Goal: Task Accomplishment & Management: Complete application form

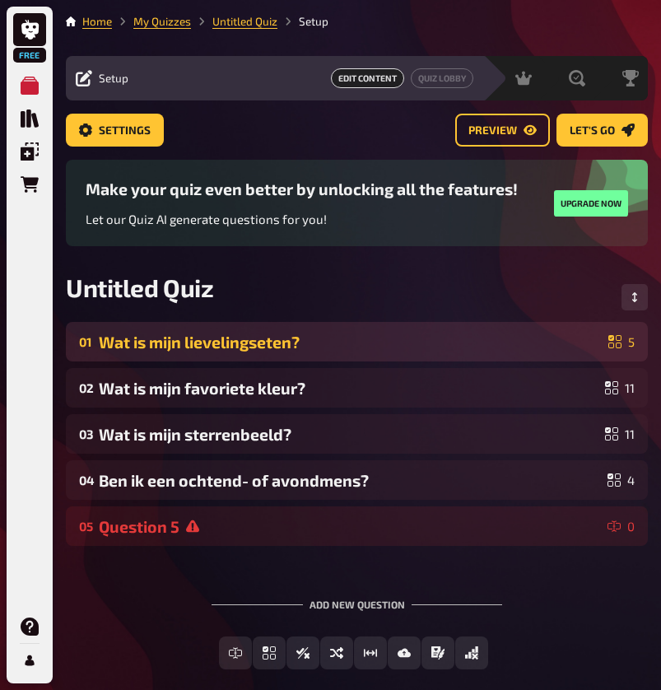
click at [279, 349] on div "Wat is mijn lievelingseten?" at bounding box center [350, 341] width 503 height 19
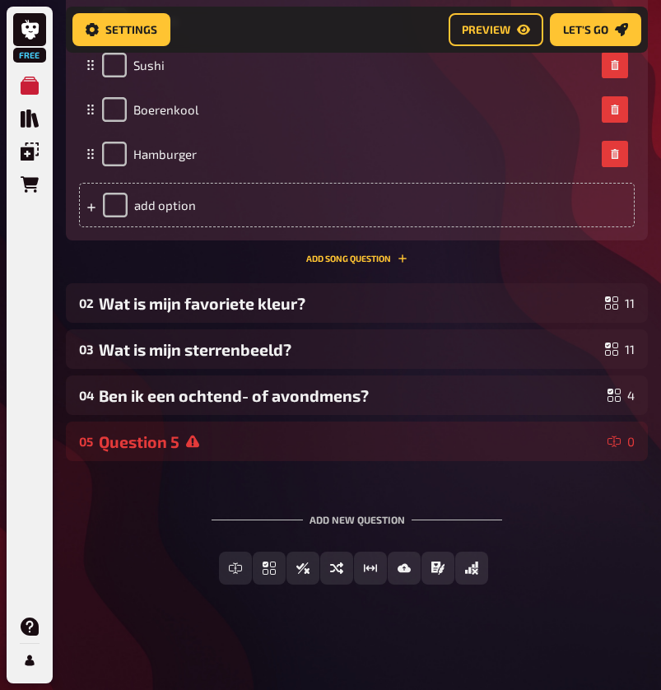
scroll to position [653, 0]
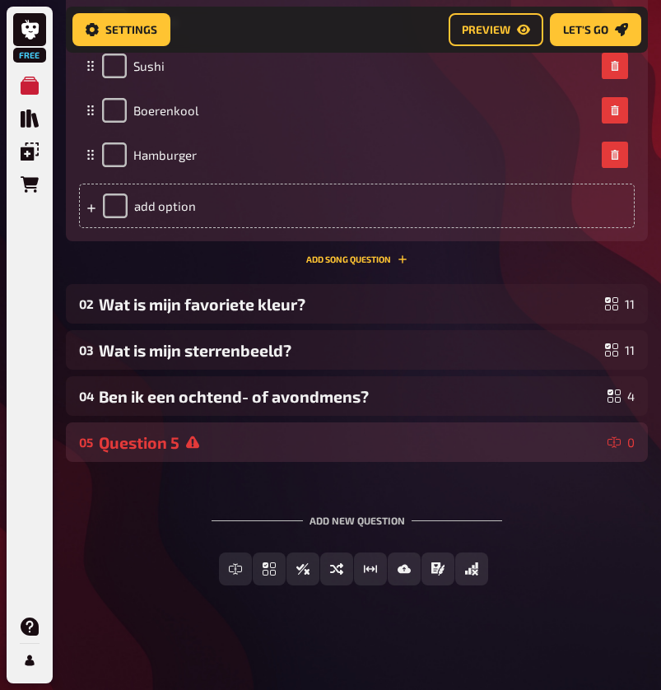
click at [206, 444] on div "Question 5" at bounding box center [350, 442] width 502 height 19
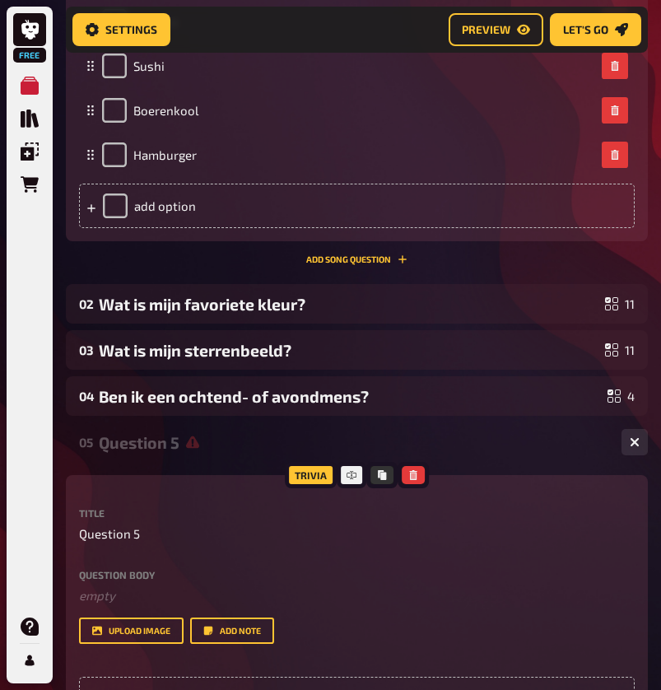
click at [206, 444] on div "Question 5" at bounding box center [353, 442] width 509 height 19
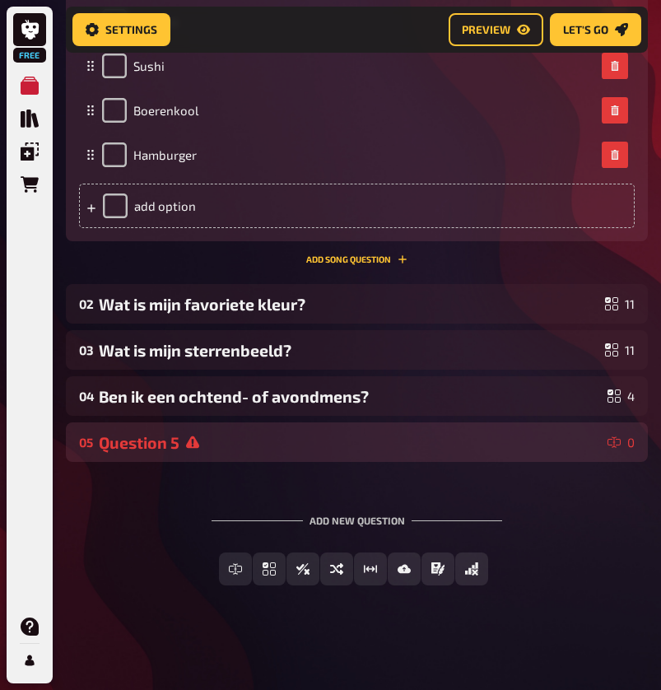
click at [207, 444] on div "Question 5" at bounding box center [350, 442] width 502 height 19
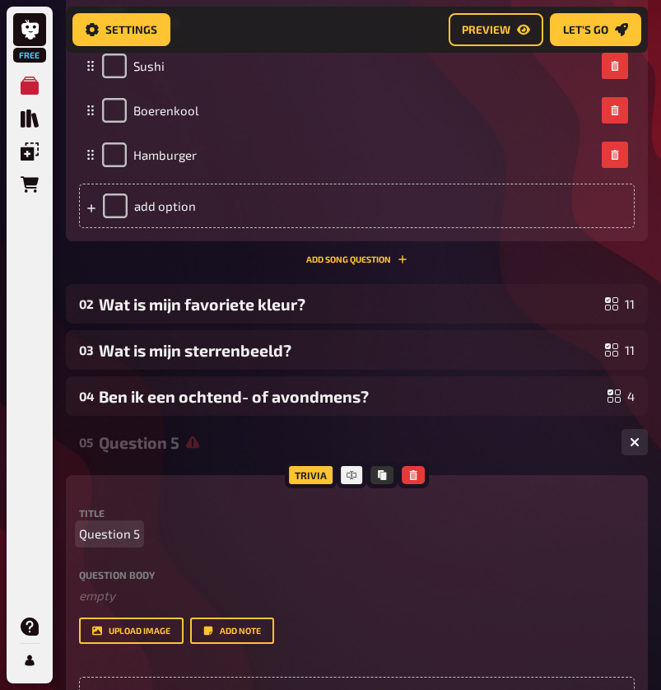
click at [104, 533] on span "Question 5" at bounding box center [109, 533] width 61 height 19
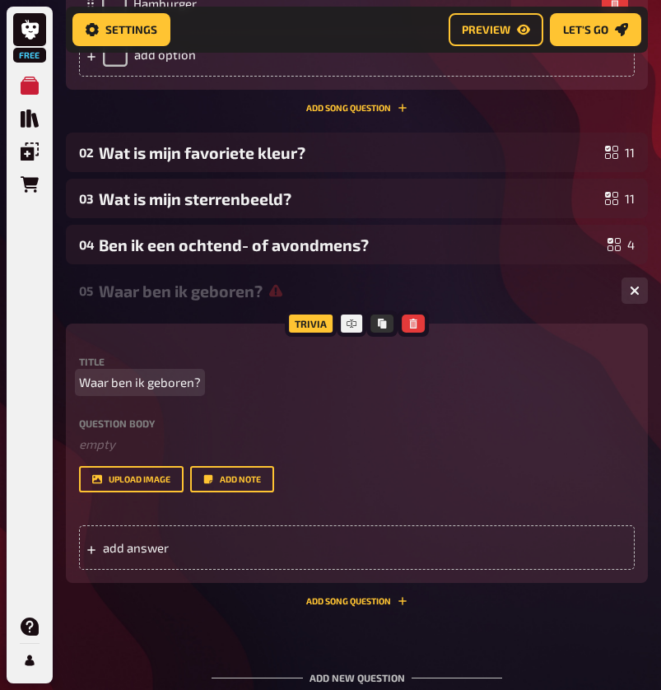
scroll to position [825, 0]
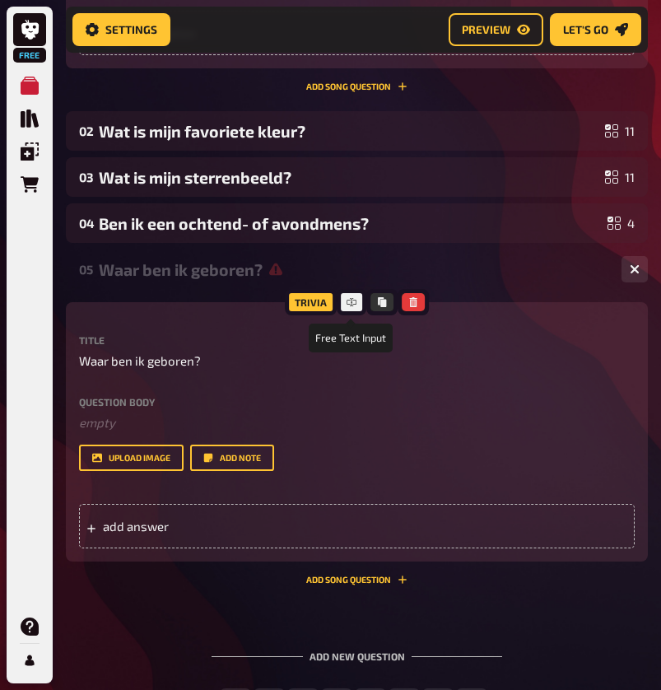
click at [346, 298] on icon at bounding box center [351, 302] width 10 height 10
click at [248, 529] on span "add answer" at bounding box center [184, 525] width 162 height 15
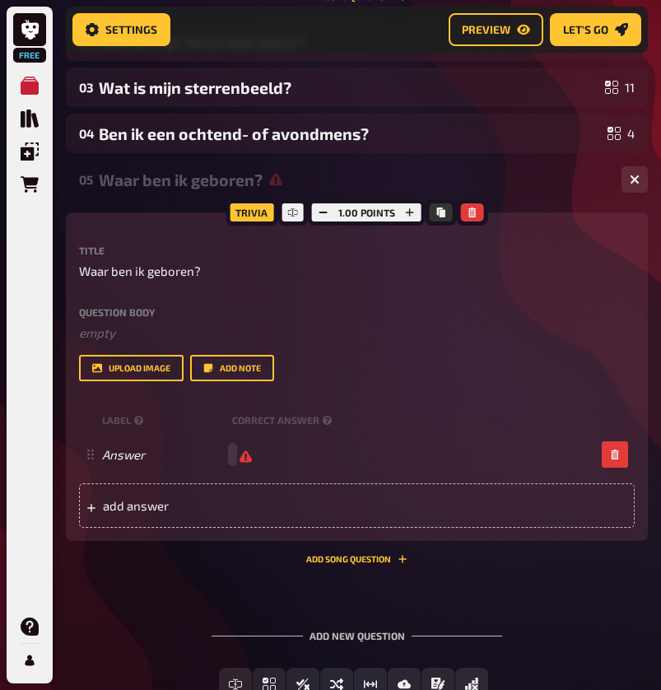
scroll to position [918, 0]
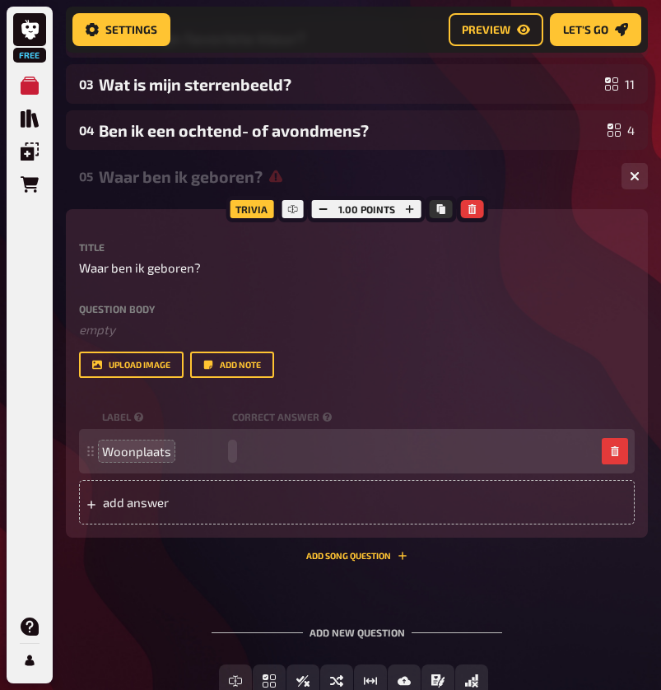
click at [243, 447] on div "Woonplaats" at bounding box center [348, 451] width 493 height 15
click at [140, 622] on div "Add new question Free Text Input Multiple Choice True / False Sorting Question …" at bounding box center [357, 661] width 582 height 123
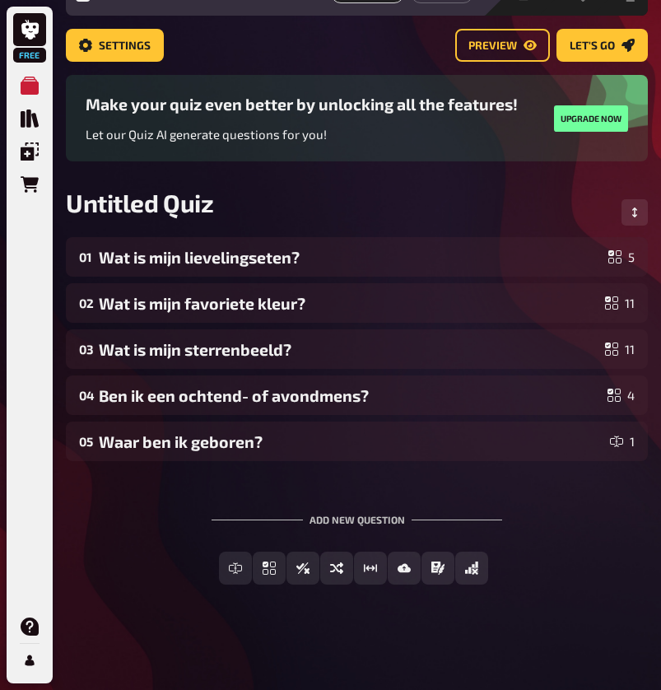
scroll to position [85, 0]
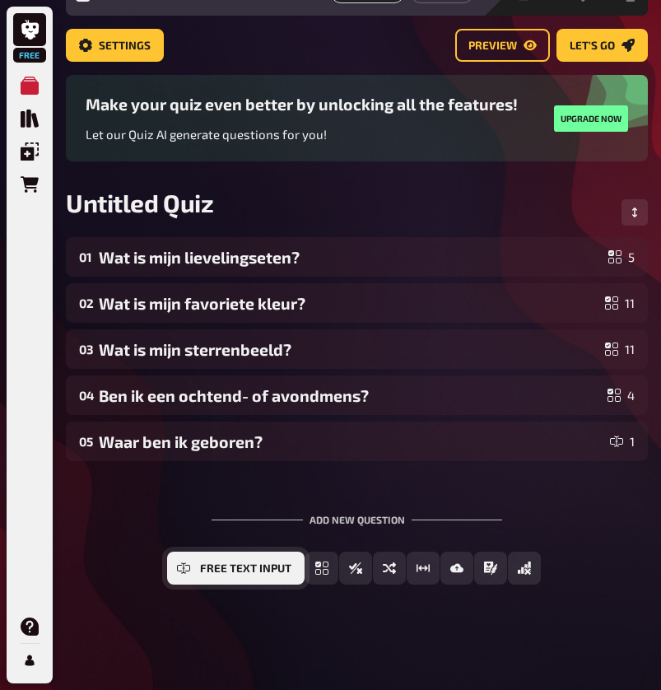
click at [233, 574] on button "Free Text Input" at bounding box center [235, 567] width 137 height 33
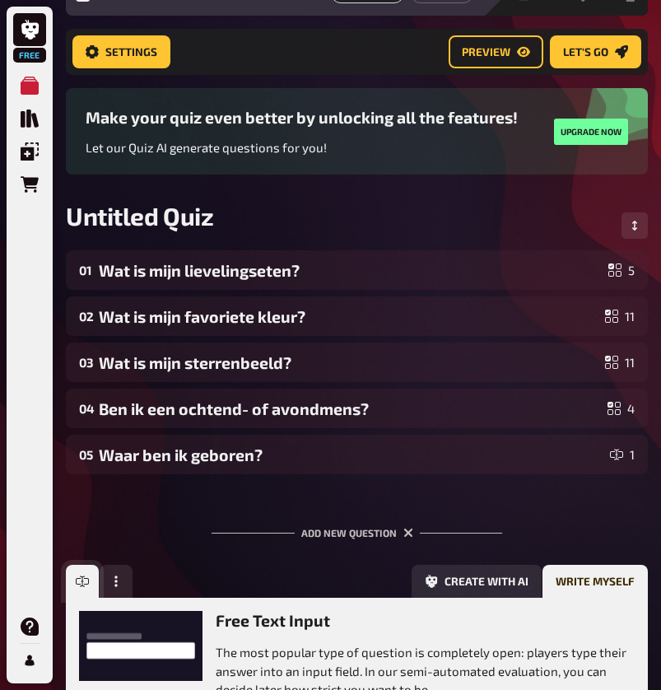
scroll to position [0, 0]
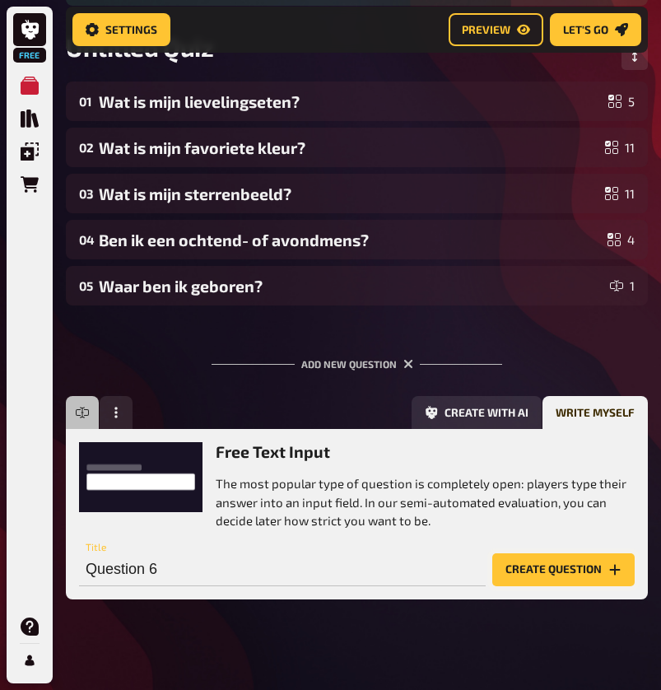
click at [541, 572] on button "Create question" at bounding box center [563, 569] width 142 height 33
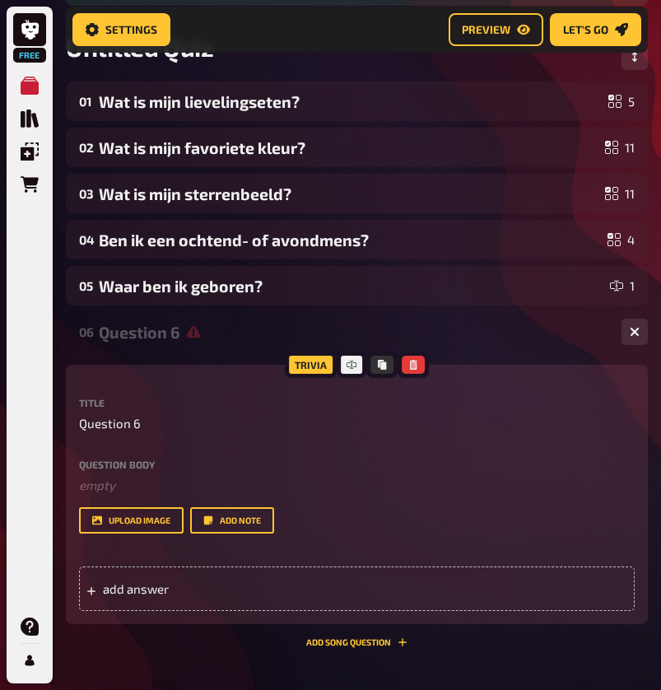
scroll to position [0, -1]
click at [127, 425] on span "Question 6" at bounding box center [110, 423] width 62 height 19
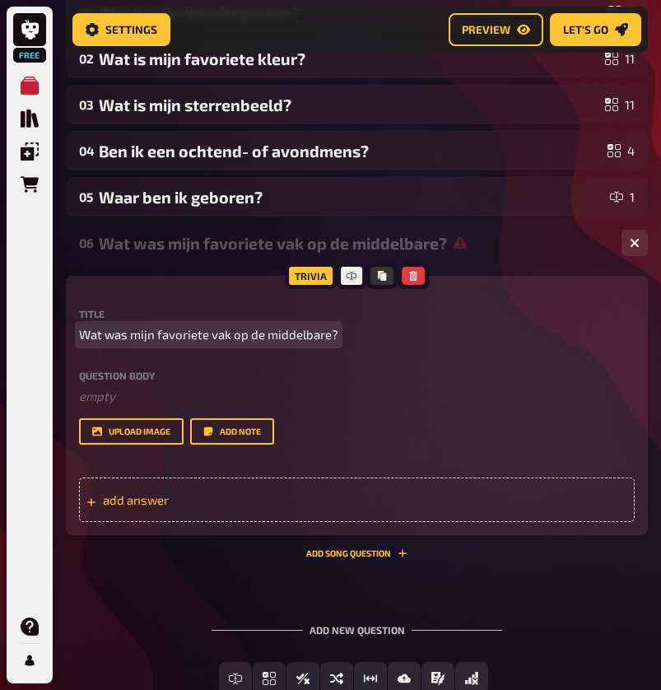
scroll to position [343, 0]
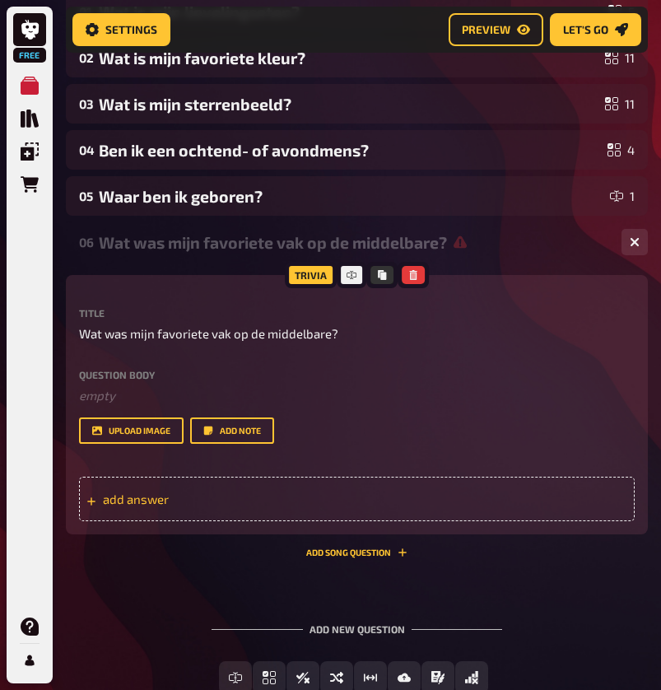
click at [164, 501] on span "add answer" at bounding box center [184, 498] width 162 height 15
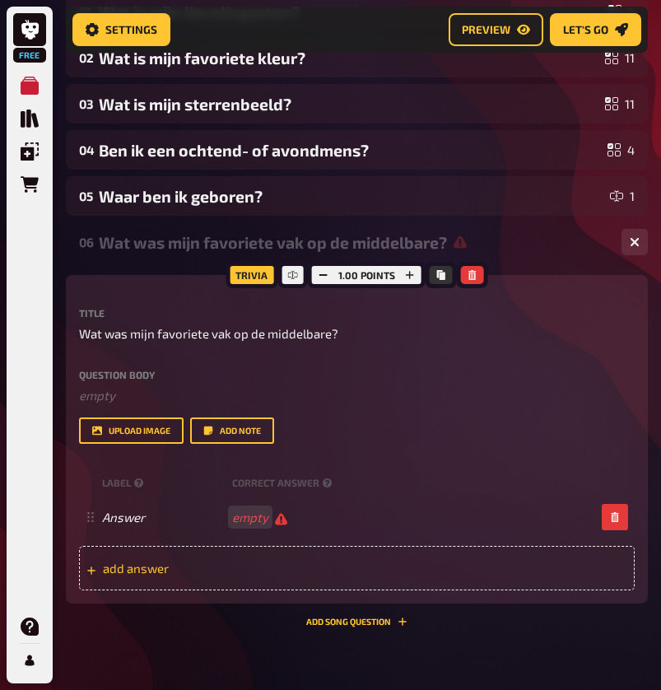
click at [184, 564] on span "add answer" at bounding box center [184, 567] width 162 height 15
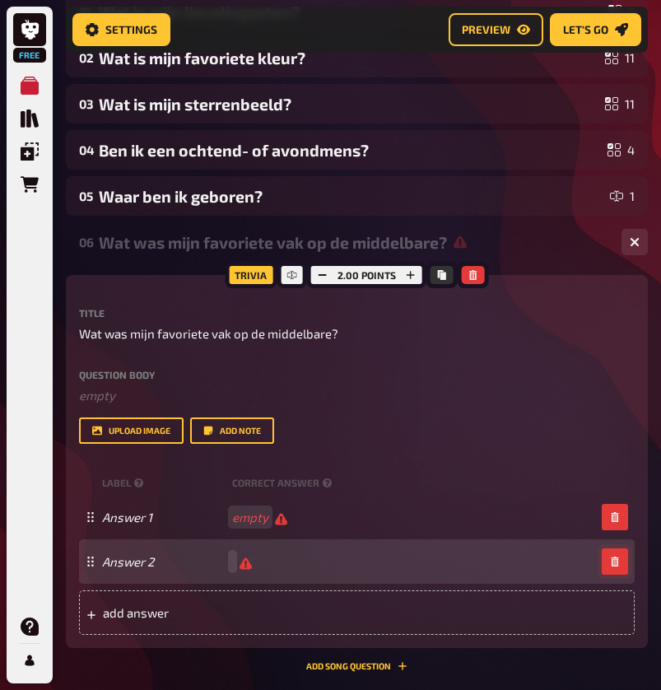
click at [618, 562] on icon "button" at bounding box center [614, 561] width 7 height 10
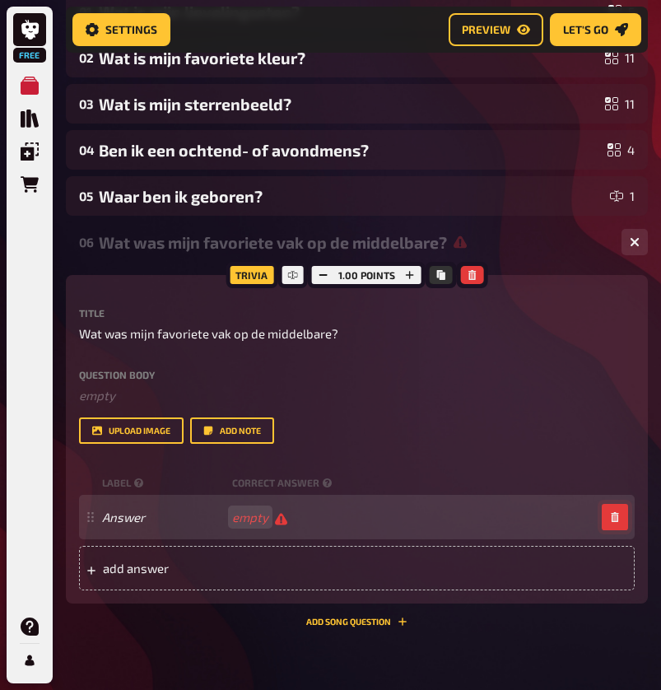
click at [613, 513] on icon "button" at bounding box center [615, 517] width 10 height 10
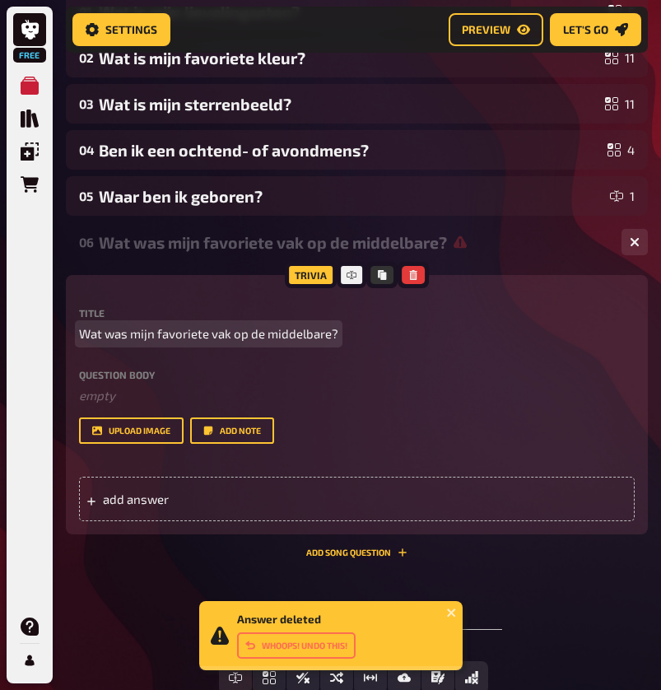
click at [341, 341] on p "Wat was mijn favoriete vak op de middelbare?" at bounding box center [356, 333] width 555 height 19
click at [318, 336] on span "Wat was mijn favoriete vak op de middelbare?" at bounding box center [208, 333] width 259 height 19
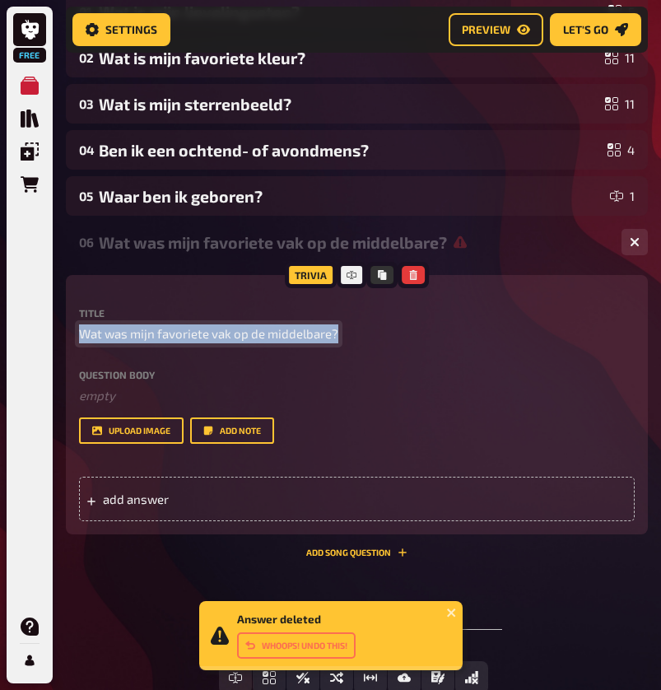
click at [318, 336] on span "Wat was mijn favoriete vak op de middelbare?" at bounding box center [208, 333] width 259 height 19
copy span "Wat was mijn favoriete vak op de middelbare?"
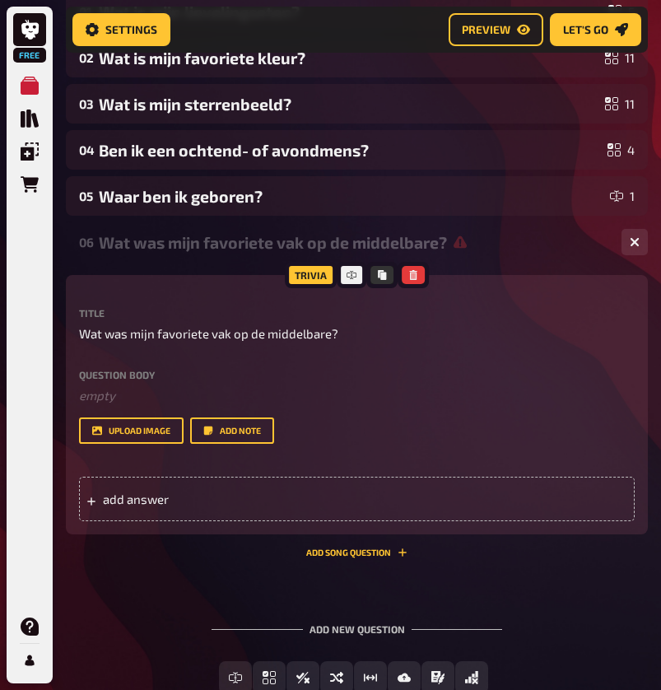
click at [648, 251] on div "Home My Quizzes Untitled Quiz Setup Setup Edit Content Quiz Lobby Hosting undef…" at bounding box center [357, 228] width 608 height 1142
click at [641, 244] on button "button" at bounding box center [634, 242] width 26 height 26
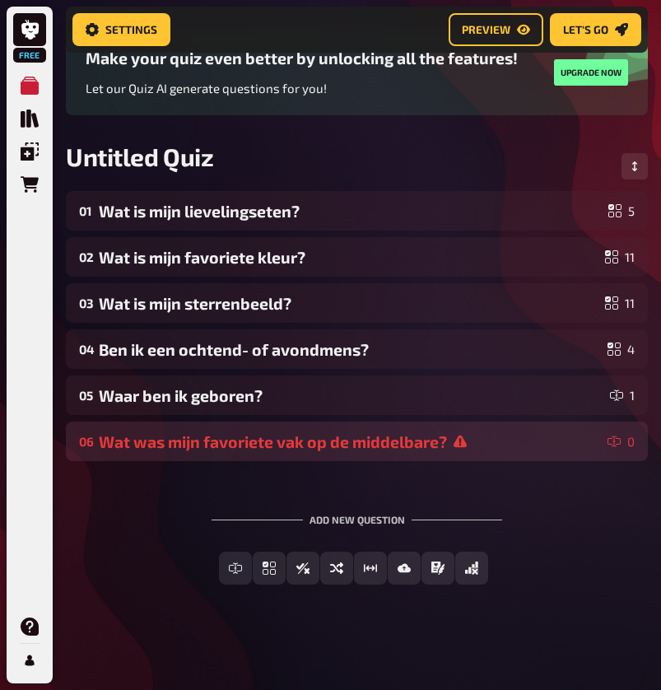
scroll to position [144, 0]
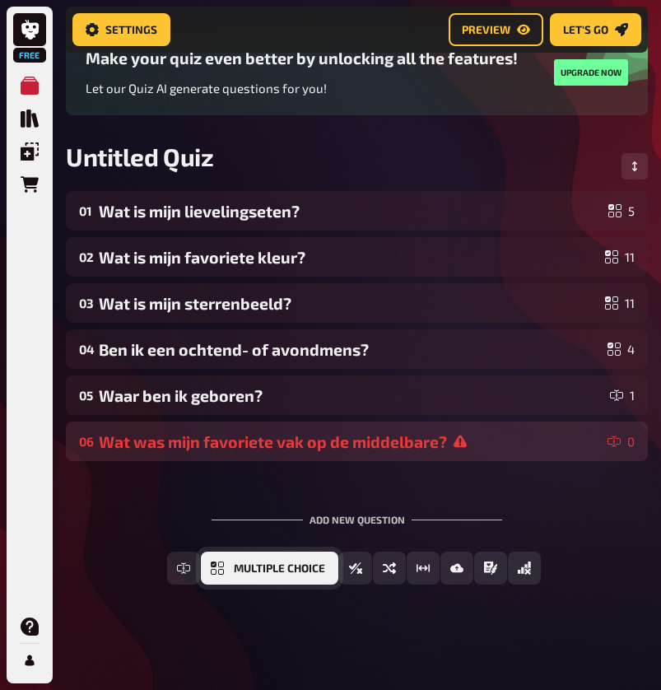
click at [259, 579] on button "Multiple Choice" at bounding box center [269, 567] width 137 height 33
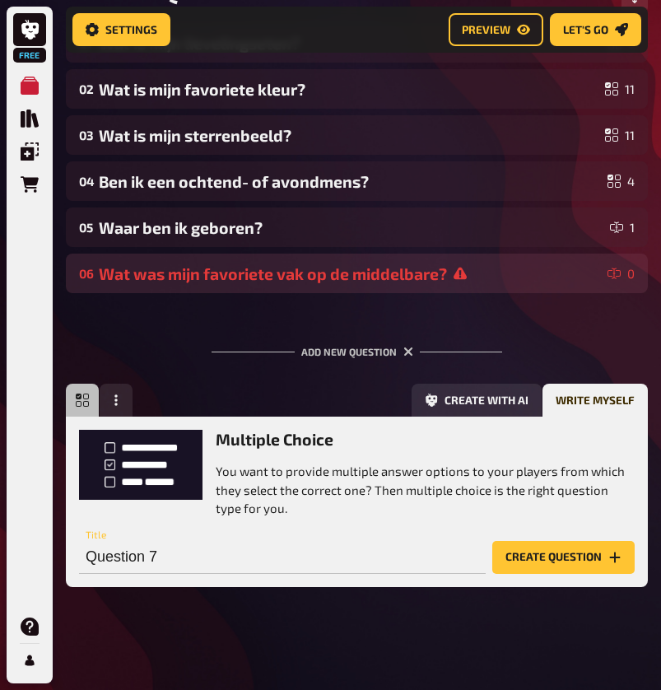
scroll to position [313, 0]
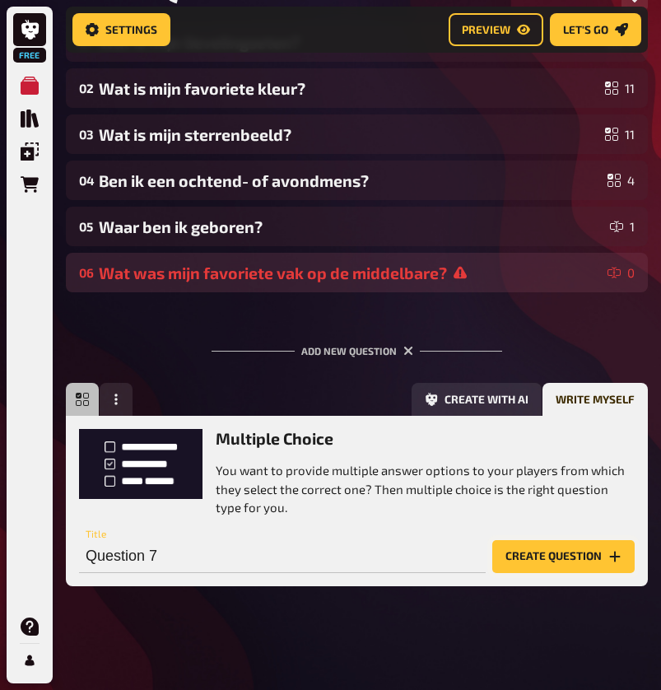
click at [555, 560] on button "Create question" at bounding box center [563, 556] width 142 height 33
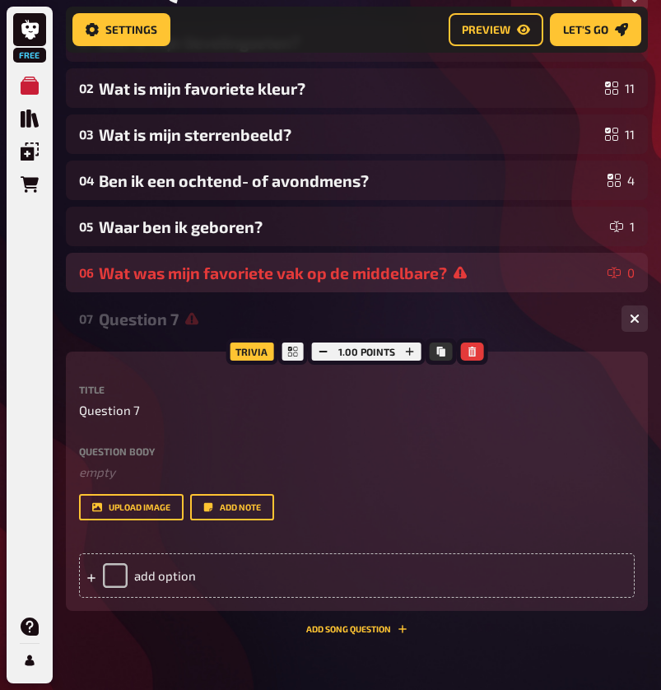
scroll to position [0, -1]
click at [281, 580] on div "add option" at bounding box center [356, 575] width 555 height 44
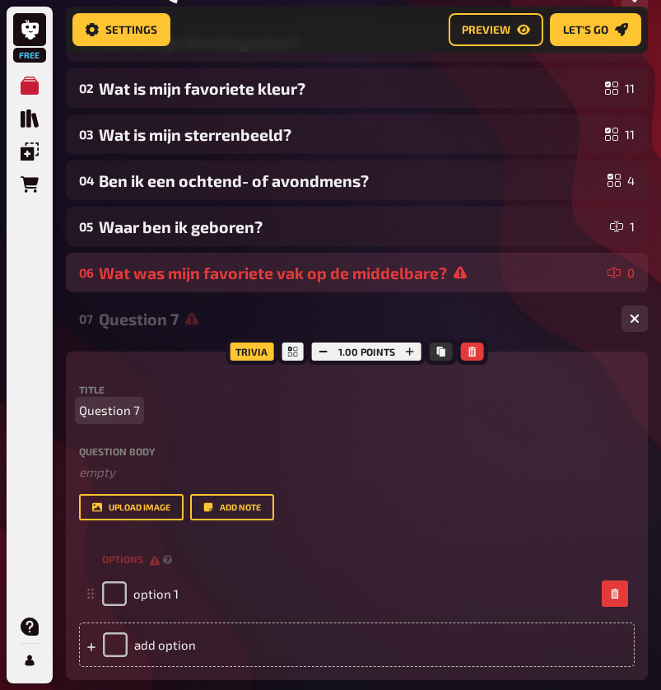
click at [120, 409] on span "Question 7" at bounding box center [109, 410] width 61 height 19
click at [118, 411] on span "Question 7" at bounding box center [109, 410] width 61 height 19
paste span
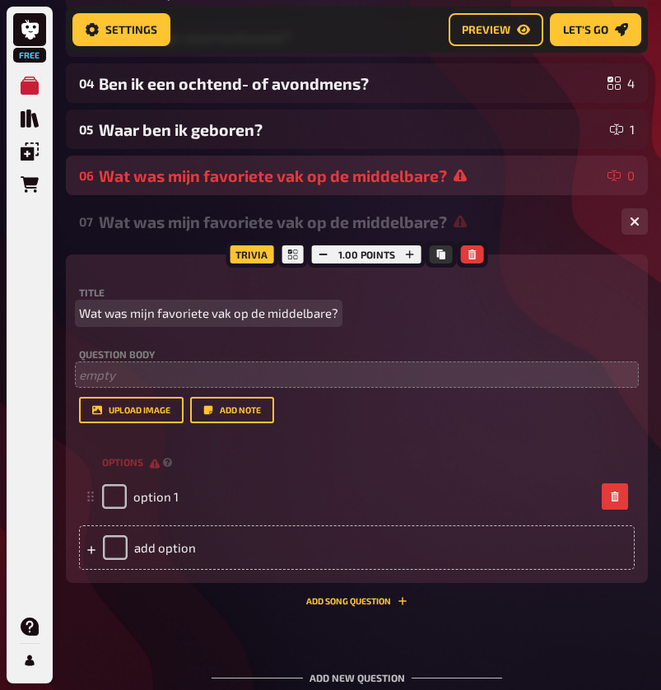
scroll to position [432, 0]
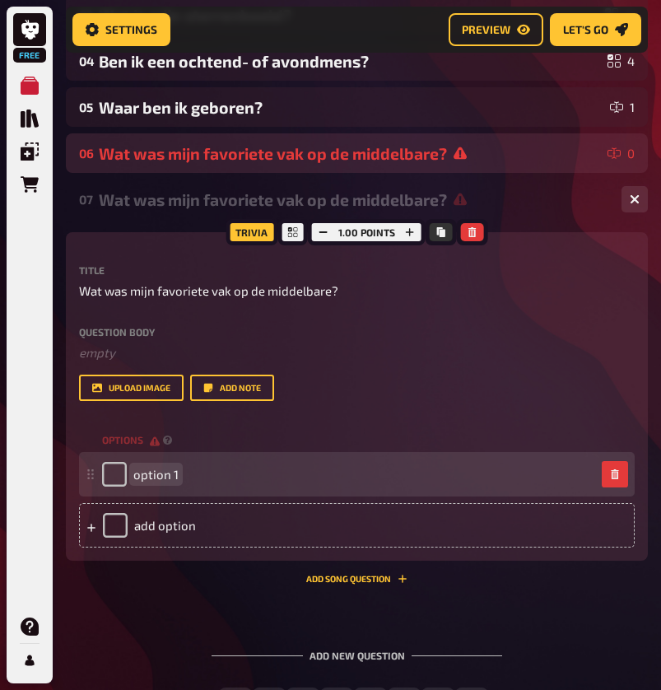
click at [176, 473] on span "option 1" at bounding box center [155, 474] width 45 height 15
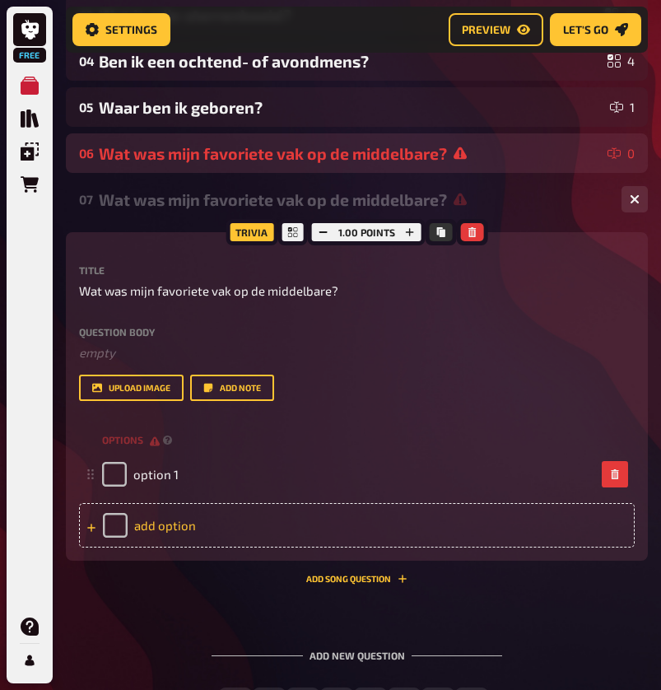
click at [174, 519] on div "add option" at bounding box center [356, 525] width 555 height 44
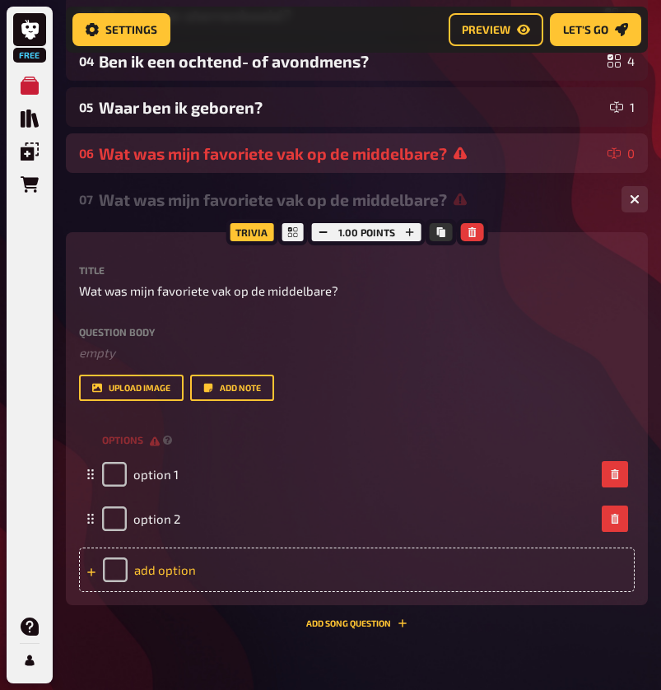
click at [176, 556] on div "add option" at bounding box center [356, 569] width 555 height 44
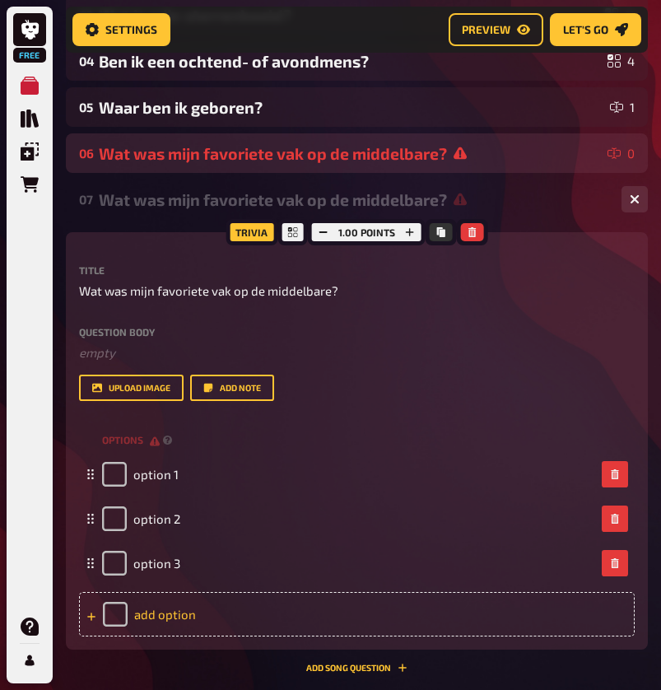
click at [176, 615] on div "add option" at bounding box center [356, 614] width 555 height 44
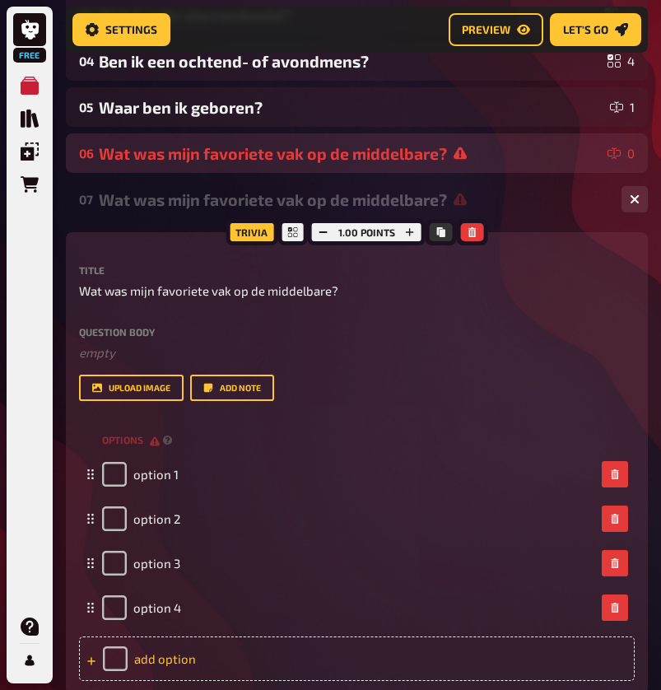
click at [179, 651] on div "add option" at bounding box center [356, 658] width 555 height 44
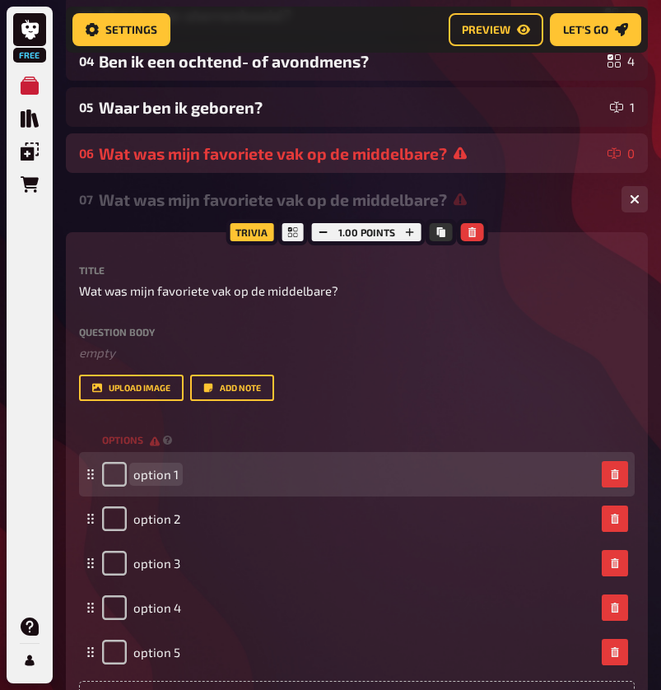
click at [162, 477] on span "option 1" at bounding box center [155, 474] width 45 height 15
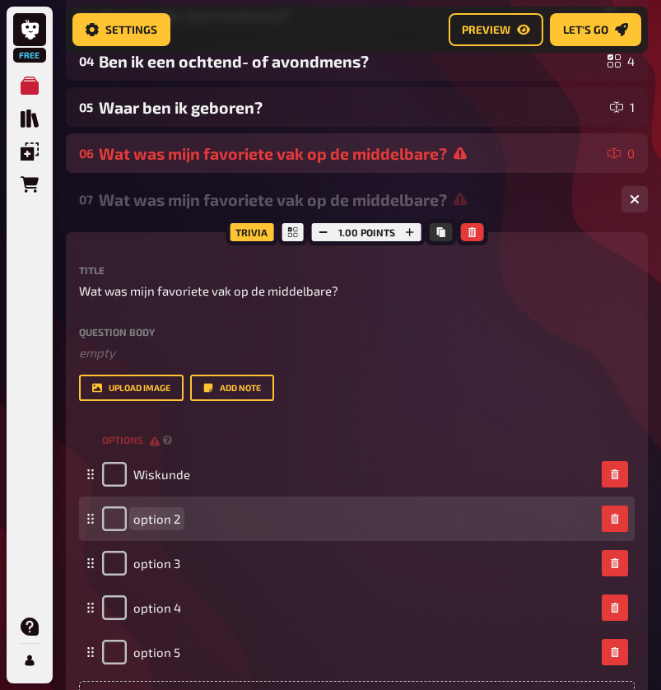
click at [167, 524] on span "option 2" at bounding box center [156, 518] width 47 height 15
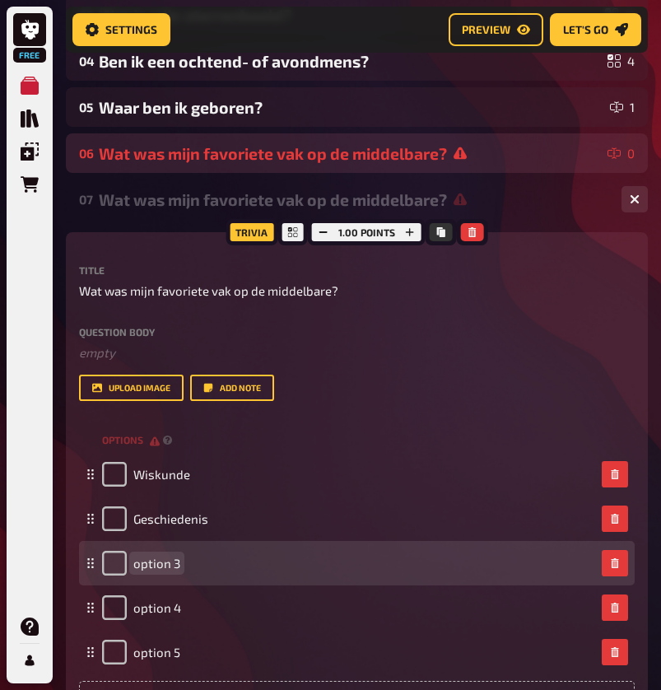
click at [165, 566] on span "option 3" at bounding box center [156, 562] width 47 height 15
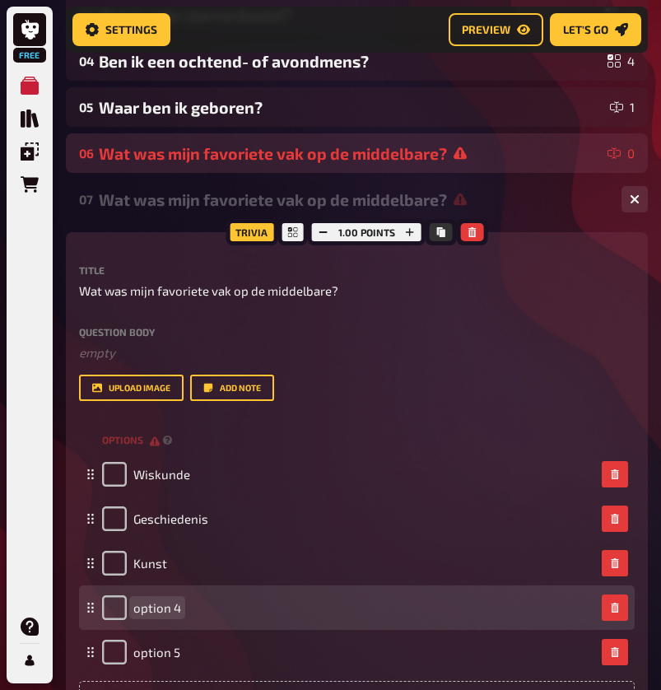
click at [163, 606] on span "option 4" at bounding box center [157, 607] width 48 height 15
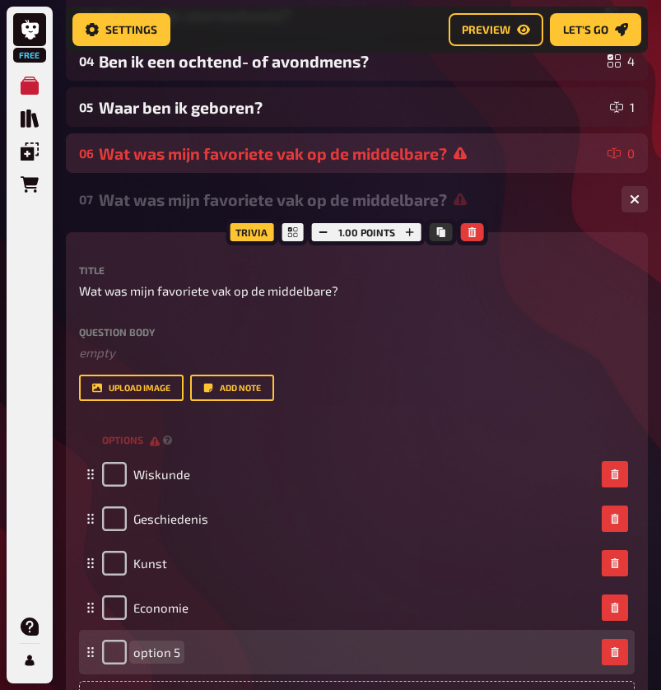
click at [165, 645] on span "option 5" at bounding box center [156, 651] width 47 height 15
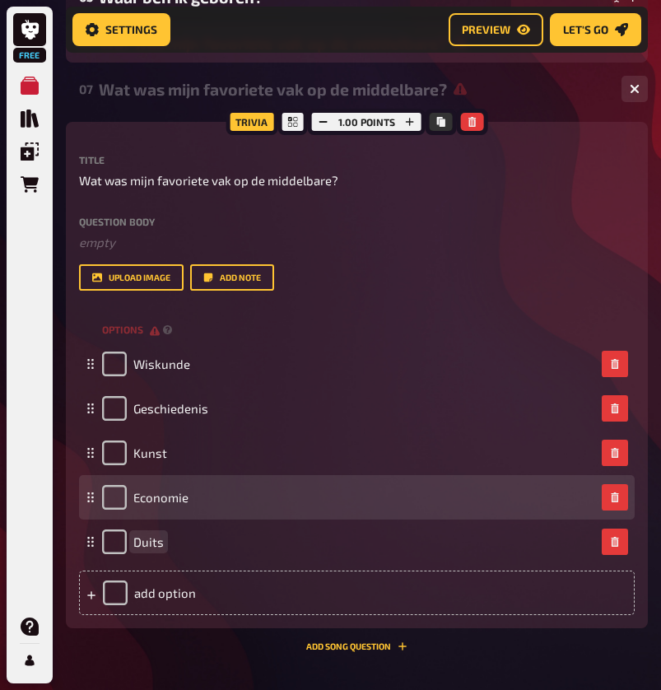
scroll to position [547, 0]
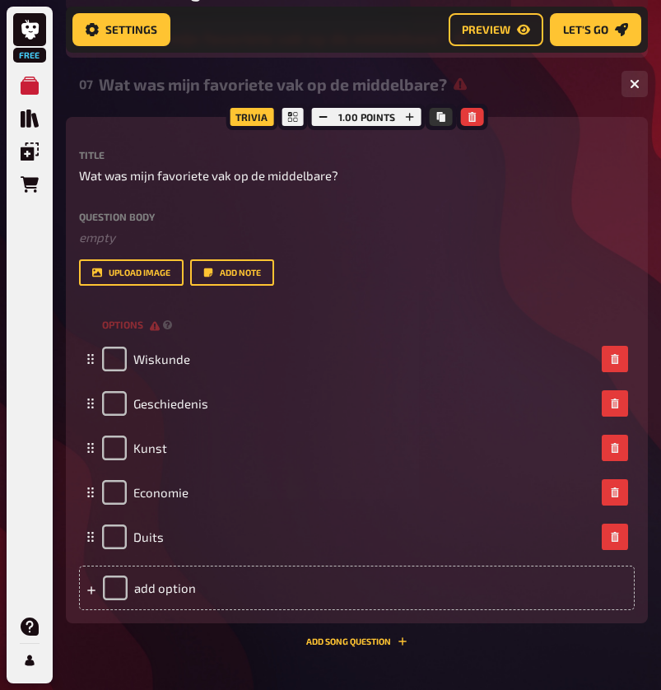
click at [177, 640] on div "Trivia 1.00 points Title Wat was mijn favoriete vak op de middelbare? Question …" at bounding box center [357, 381] width 582 height 529
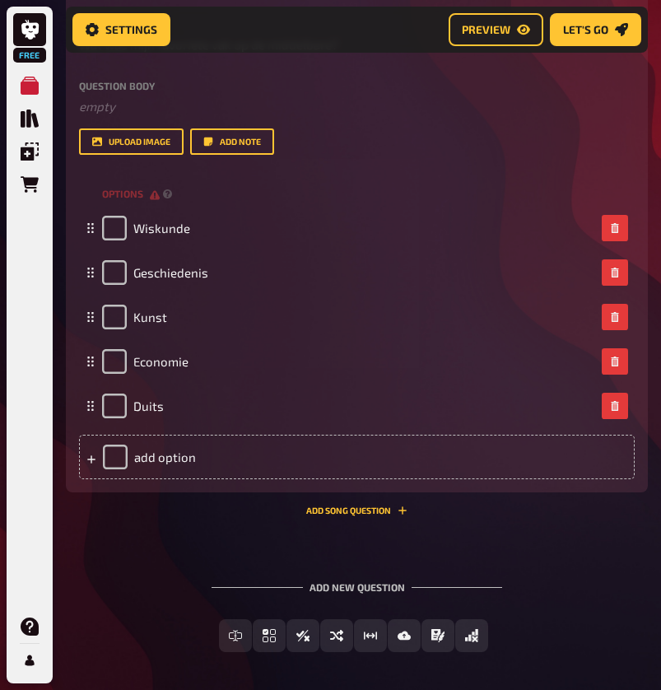
scroll to position [686, 0]
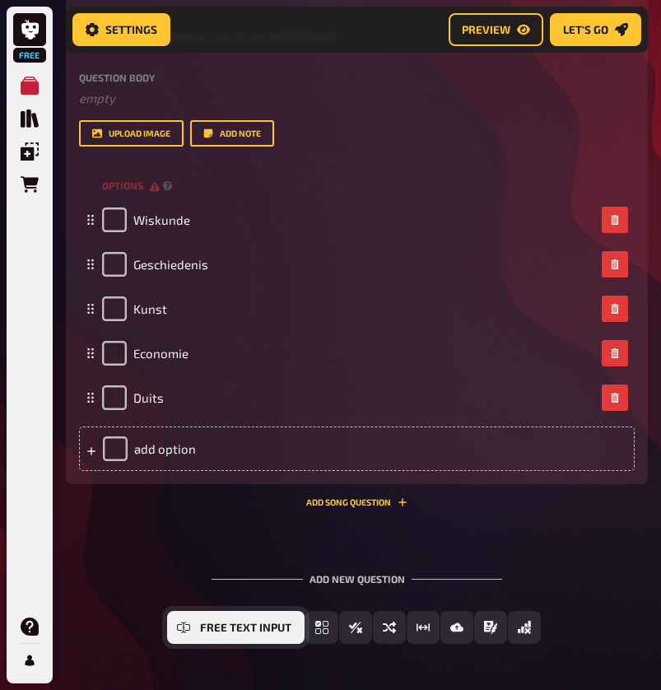
click at [234, 625] on span "Free Text Input" at bounding box center [245, 628] width 91 height 12
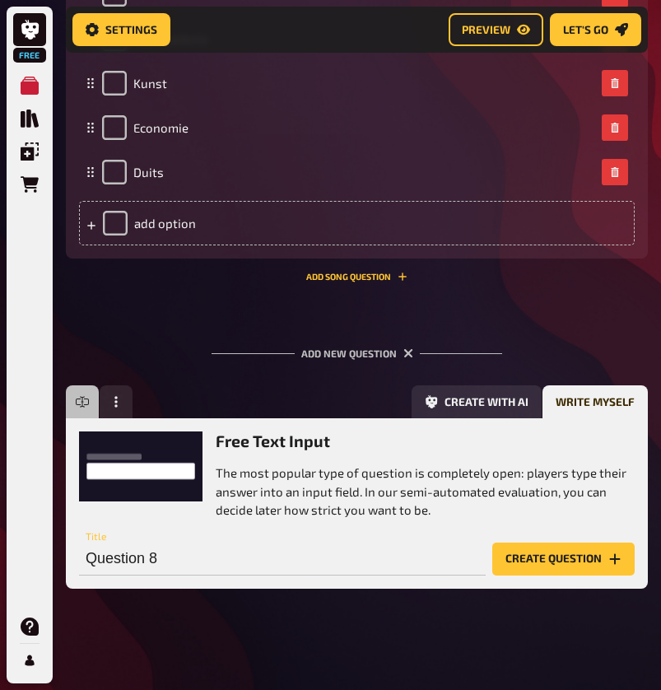
scroll to position [913, 0]
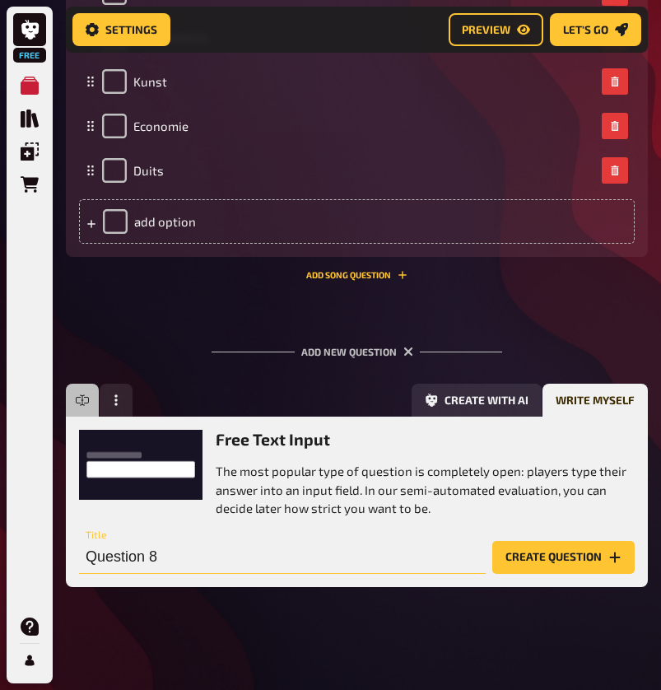
click at [266, 554] on input "Question 8" at bounding box center [282, 557] width 406 height 33
click at [267, 563] on input "Question 8" at bounding box center [282, 557] width 406 height 33
type input "Wat wilde ik vroeger (basisschool) worden?"
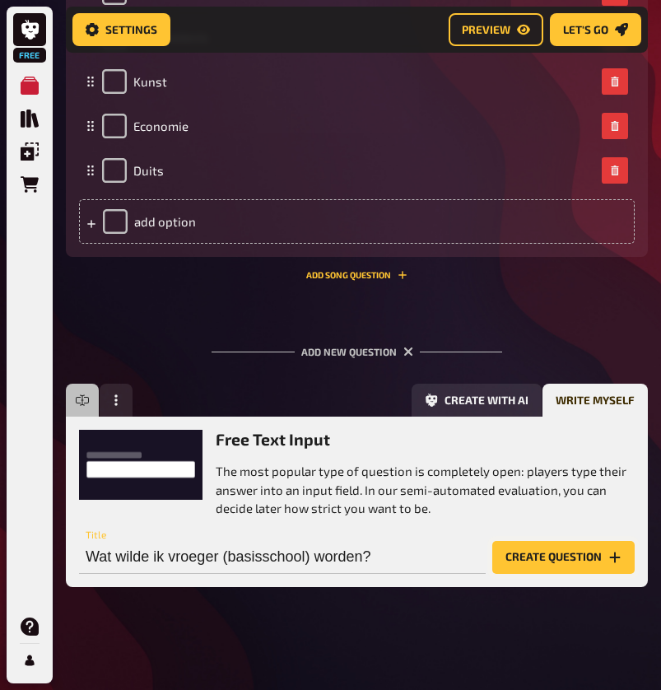
click at [569, 553] on button "Create question" at bounding box center [563, 557] width 142 height 33
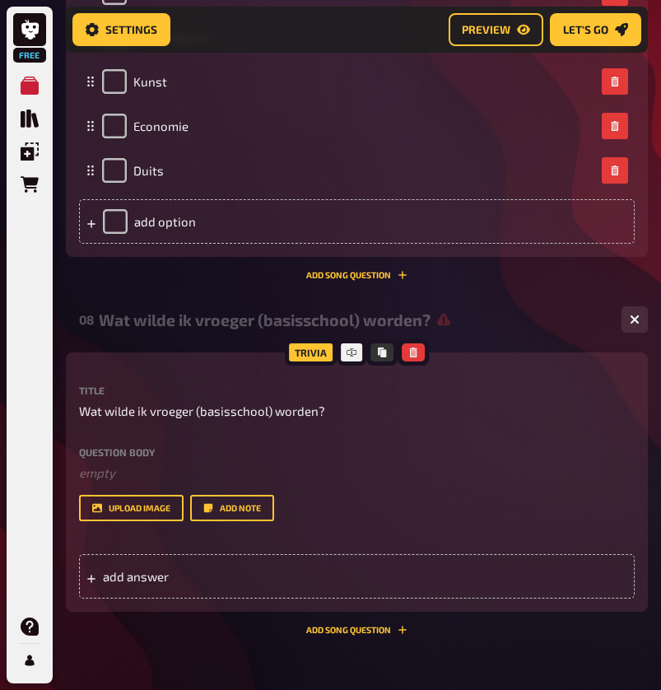
scroll to position [0, -1]
click at [348, 575] on div "add answer" at bounding box center [356, 576] width 555 height 44
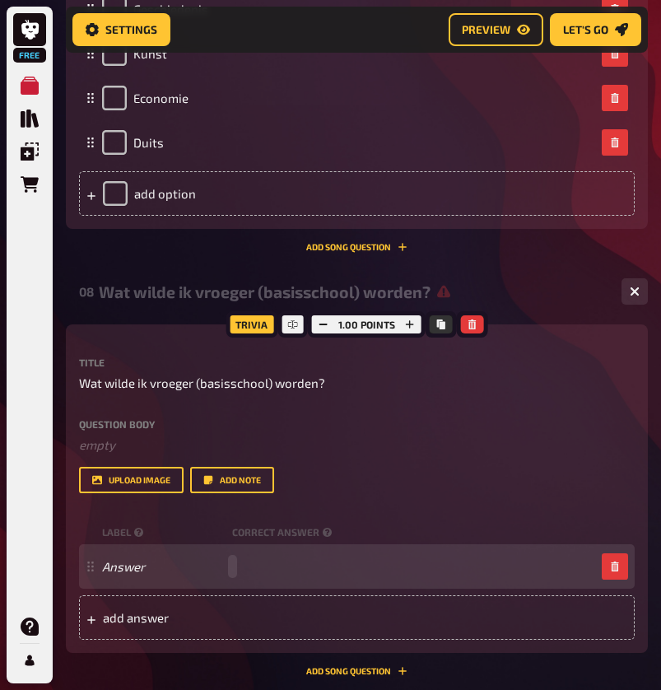
scroll to position [944, 0]
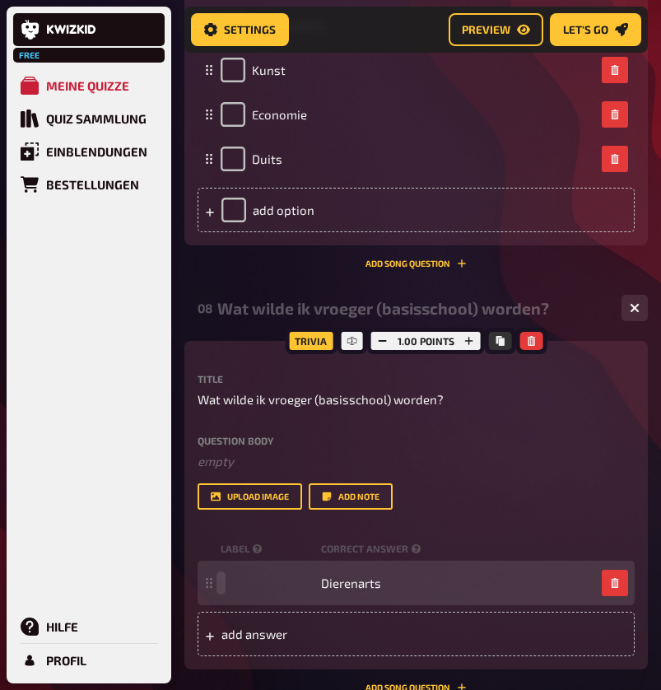
click at [247, 582] on span at bounding box center [268, 582] width 94 height 15
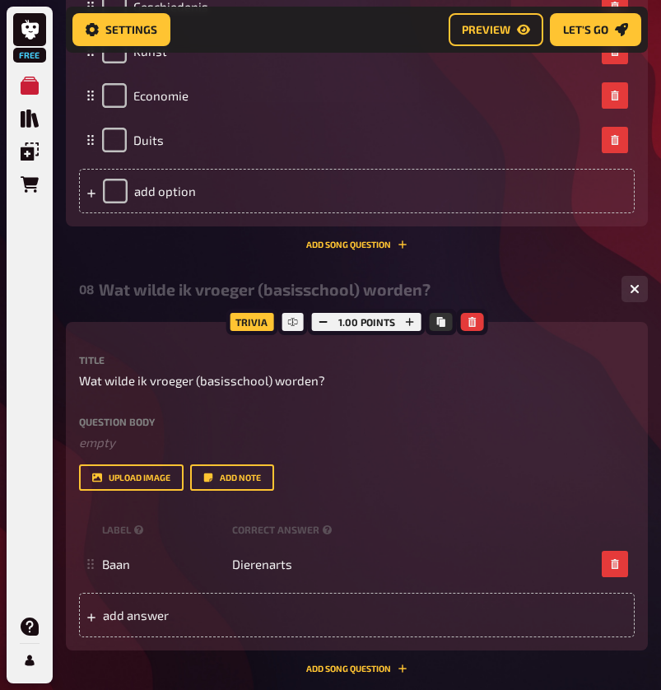
click at [404, 490] on div "Title Wat wilde ik vroeger (basisschool) worden? Question body ﻿ empty Drop her…" at bounding box center [356, 496] width 555 height 282
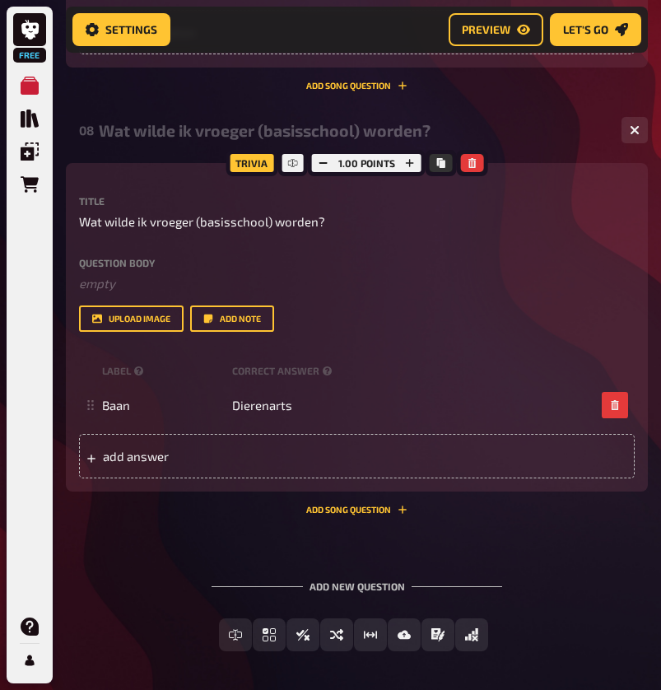
scroll to position [1136, 0]
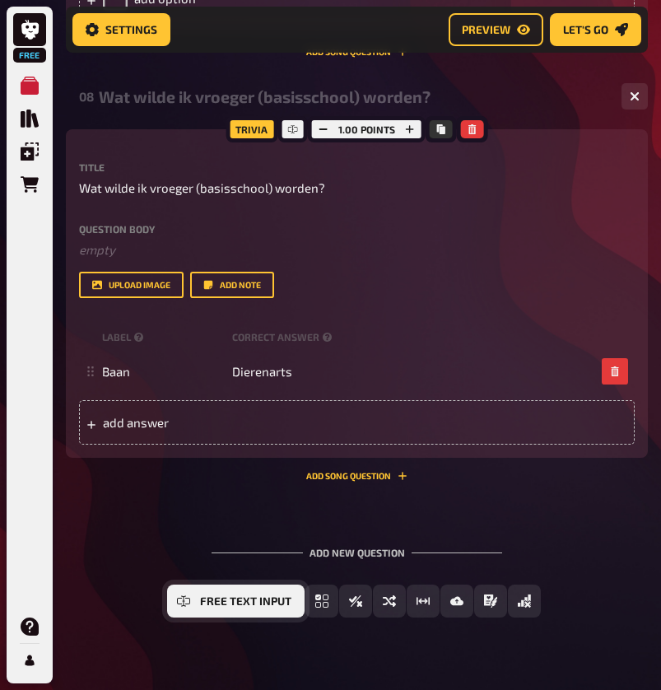
click at [197, 604] on button "Free Text Input" at bounding box center [235, 600] width 137 height 33
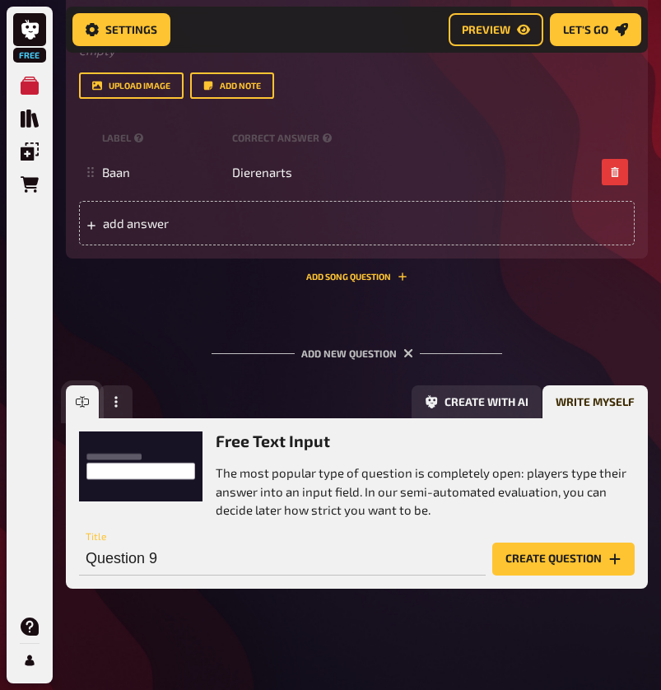
scroll to position [1336, 0]
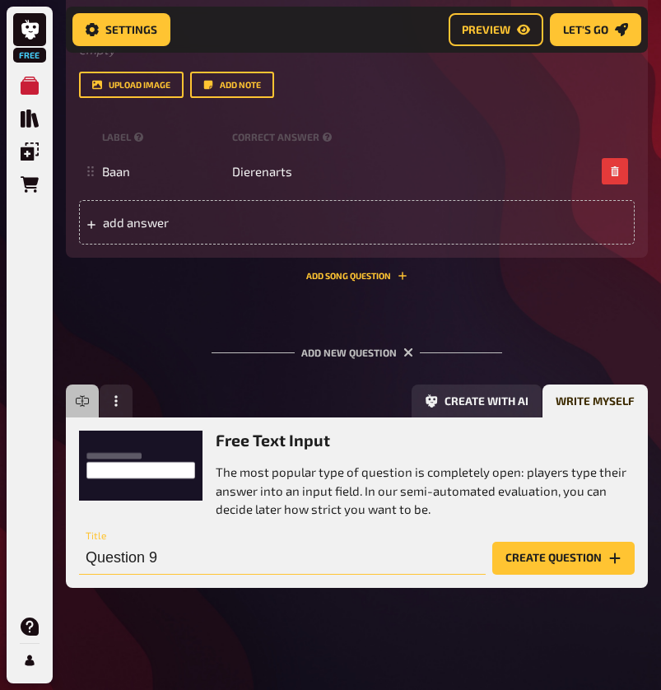
click at [206, 559] on input "Question 9" at bounding box center [282, 557] width 406 height 33
paste input "Welke serie/film kan ik eindeloos opnieuw kijken?"
type input "Welke serie/film kan ik eindeloos opnieuw kijken?"
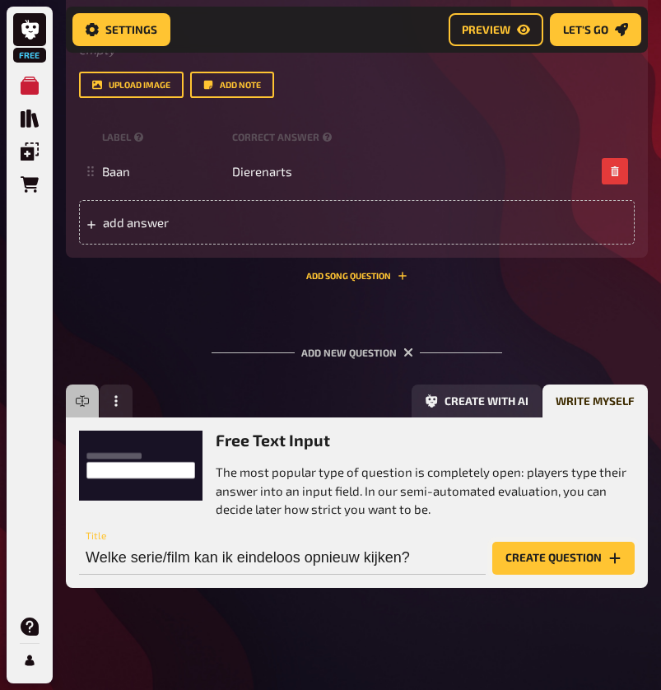
click at [588, 555] on button "Create question" at bounding box center [563, 557] width 142 height 33
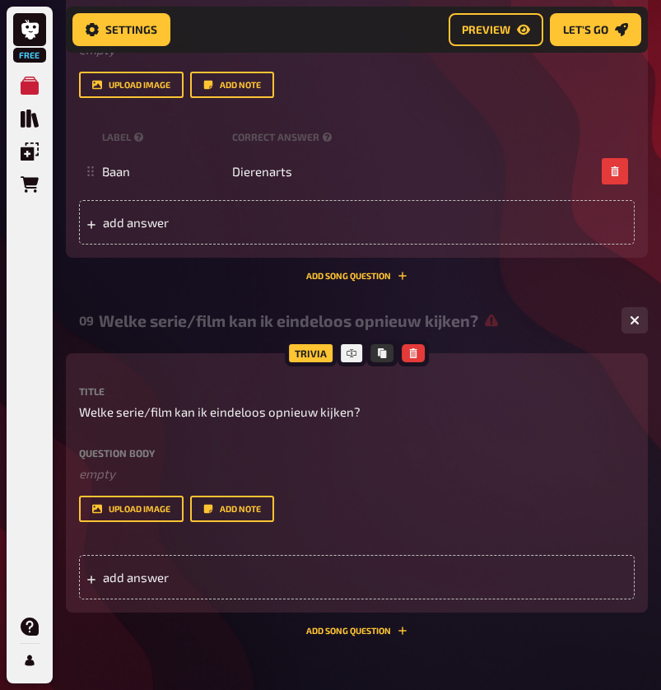
scroll to position [0, -1]
click at [353, 577] on div "add answer" at bounding box center [356, 577] width 555 height 44
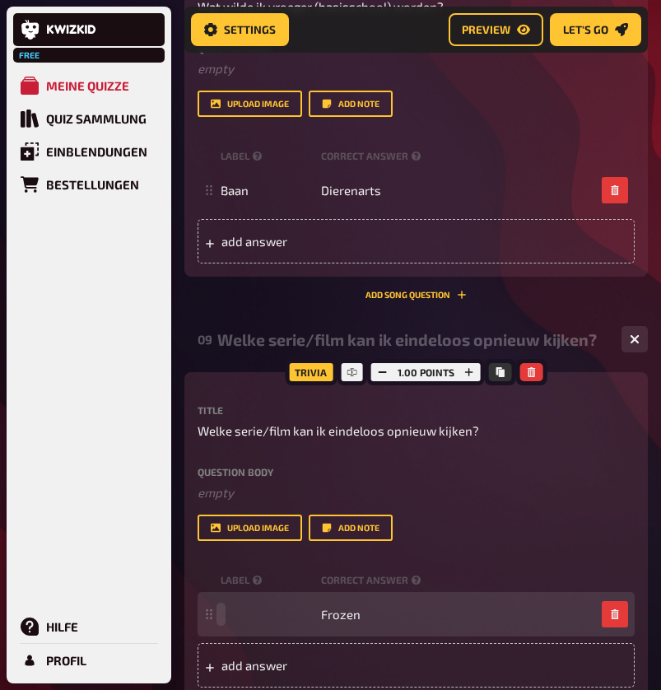
click at [245, 611] on span at bounding box center [268, 613] width 94 height 15
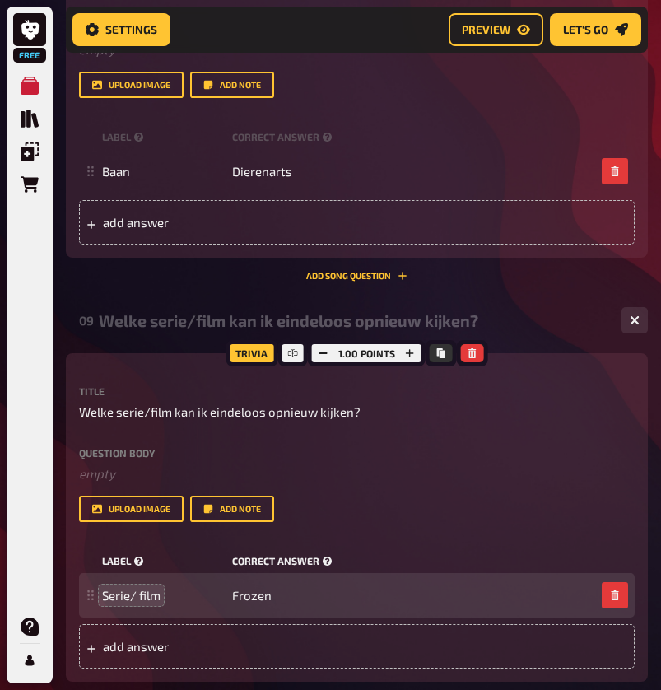
click at [450, 548] on div "label correct answer" at bounding box center [356, 560] width 555 height 25
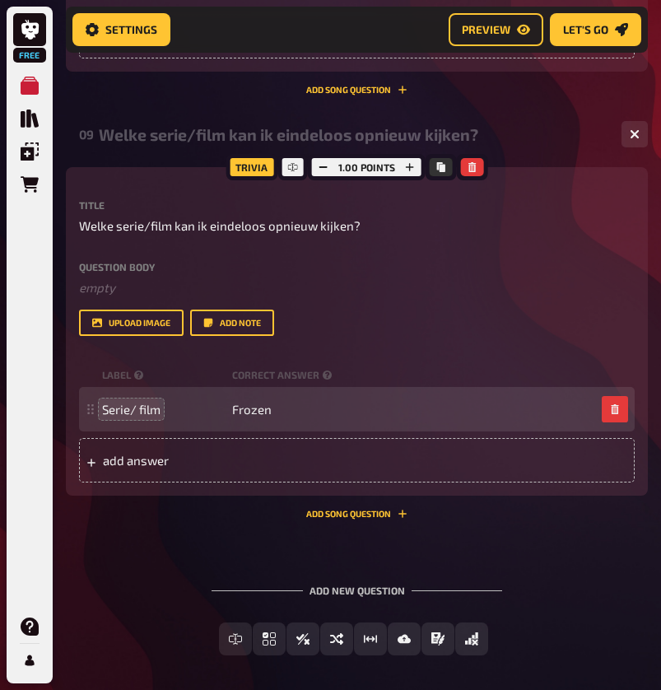
scroll to position [1524, 0]
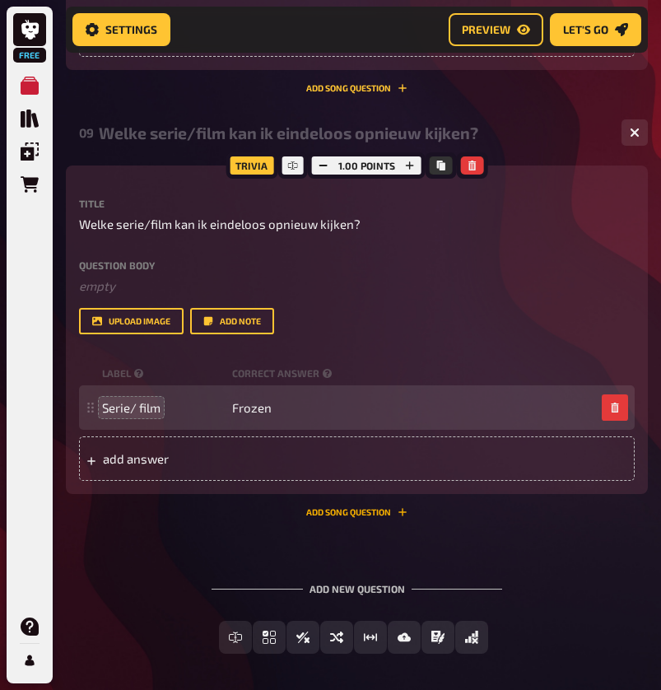
click at [377, 509] on button "Add Song question" at bounding box center [356, 512] width 101 height 10
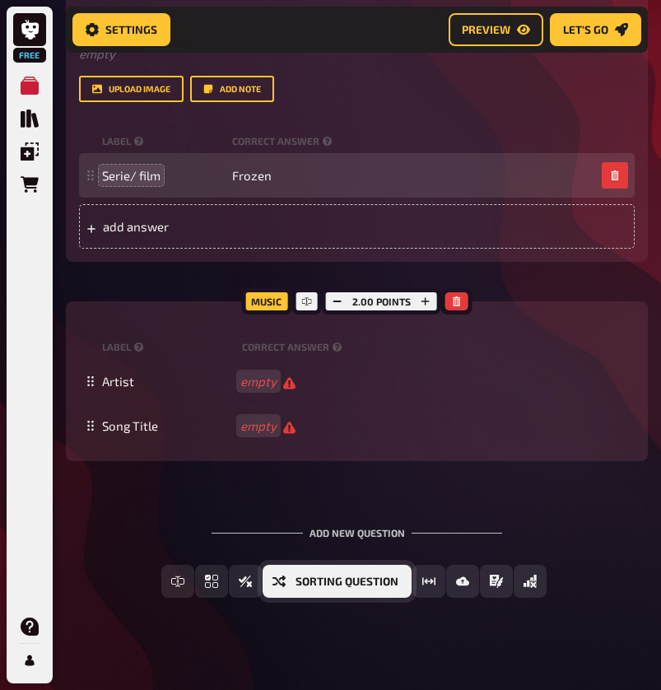
scroll to position [1753, 0]
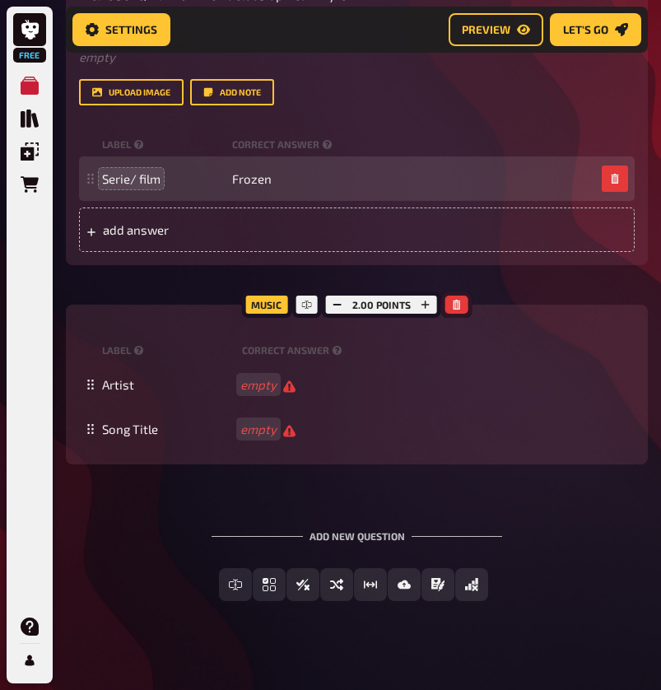
click at [458, 301] on icon "button" at bounding box center [457, 305] width 10 height 10
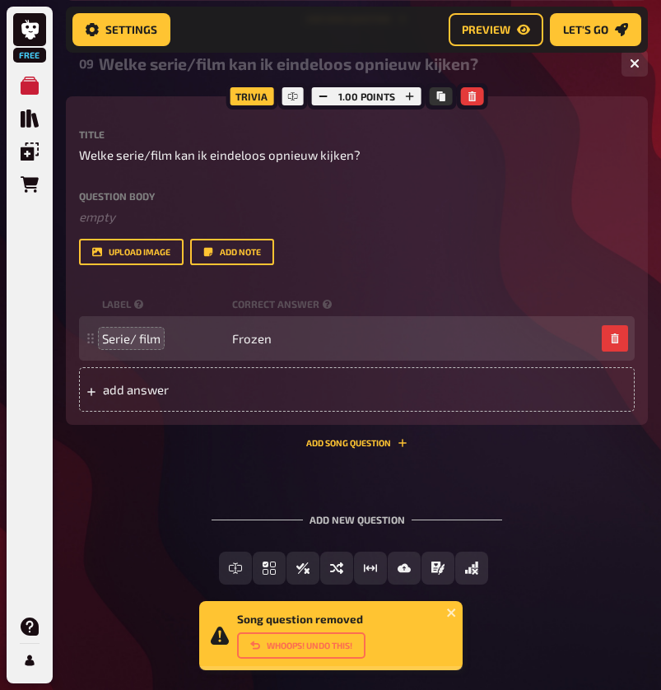
scroll to position [1591, 0]
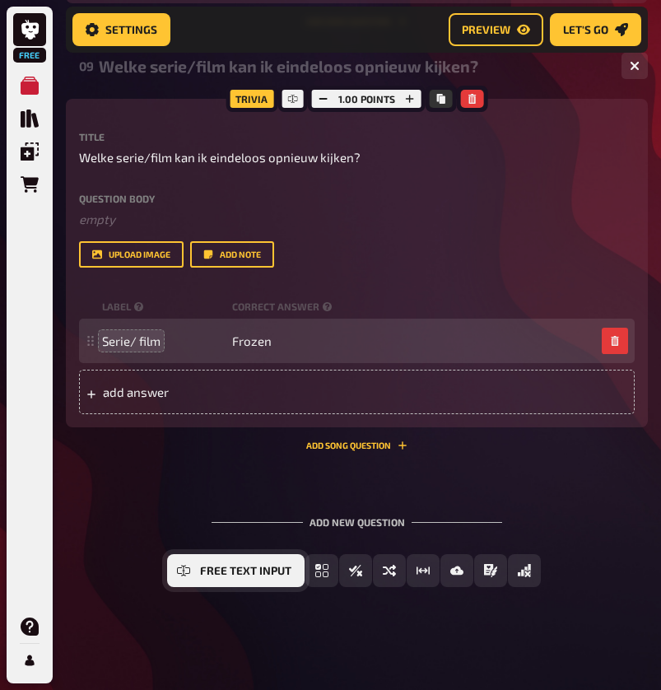
click at [201, 573] on span "Free Text Input" at bounding box center [245, 571] width 91 height 12
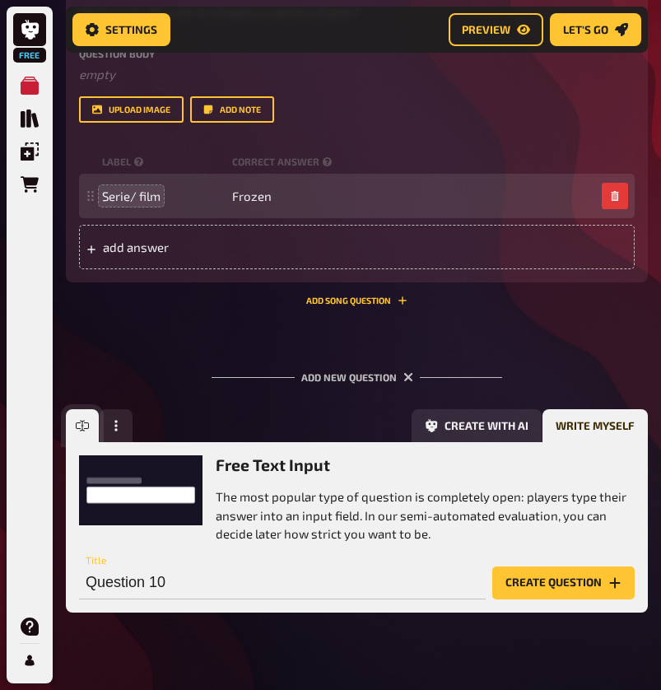
scroll to position [1759, 0]
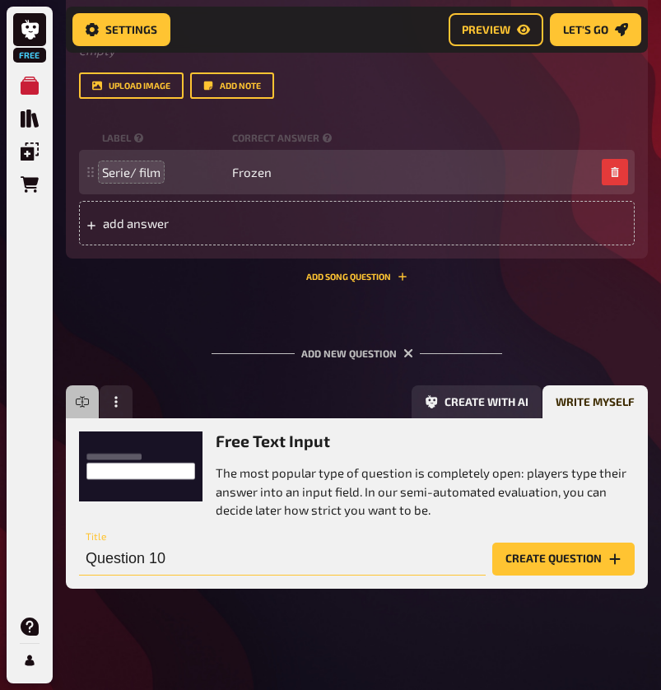
click at [271, 560] on input "Question 10" at bounding box center [282, 558] width 406 height 33
paste input "Welk eten bestel ik altijd bij de Maccie?"
type input "Welk eten bestel ik altijd bij de Maccie?"
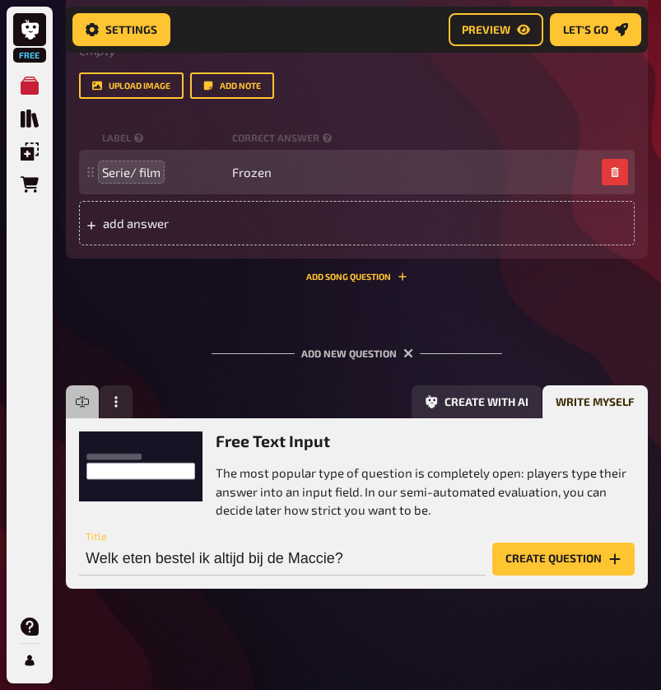
click at [616, 552] on icon "Create question" at bounding box center [614, 558] width 13 height 13
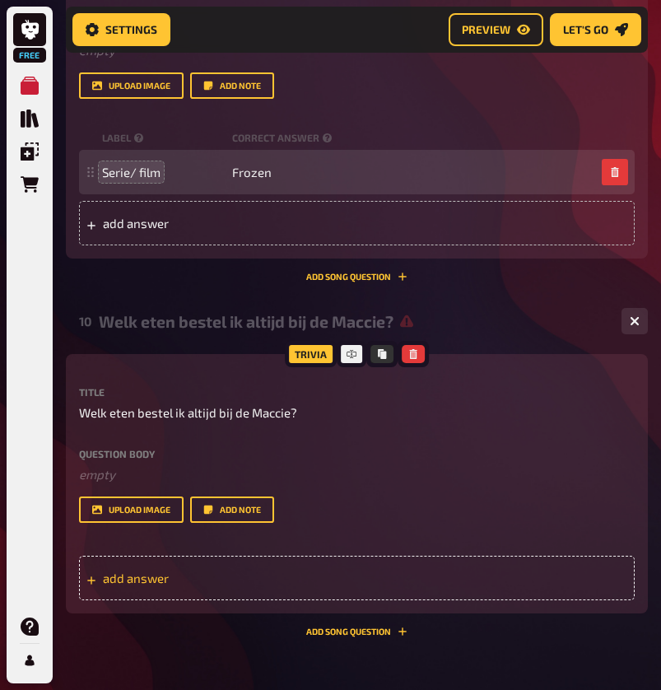
click at [347, 569] on div "add answer" at bounding box center [356, 577] width 555 height 44
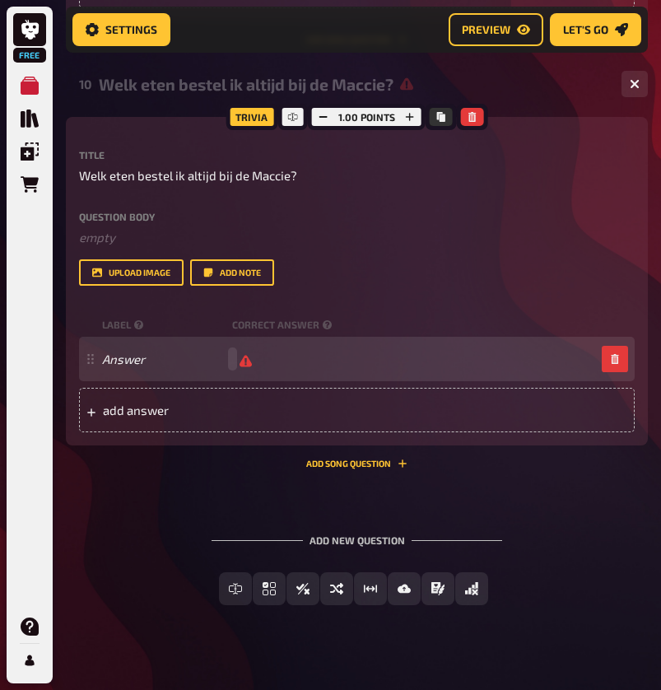
scroll to position [1990, 0]
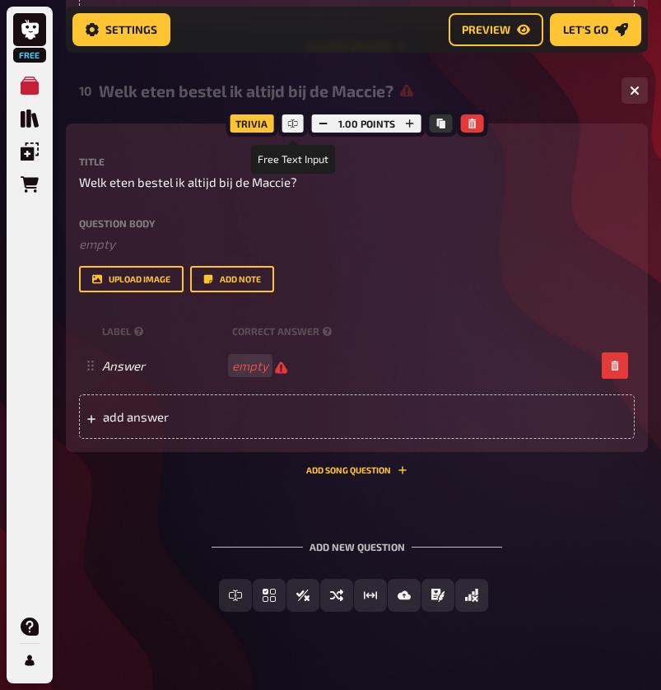
click at [290, 122] on icon at bounding box center [293, 123] width 10 height 10
click at [634, 86] on icon "button" at bounding box center [634, 91] width 10 height 10
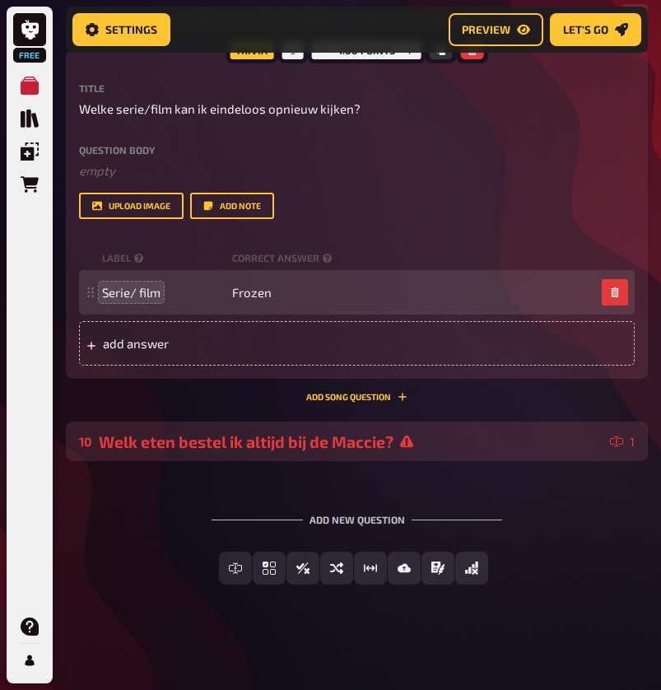
scroll to position [1637, 0]
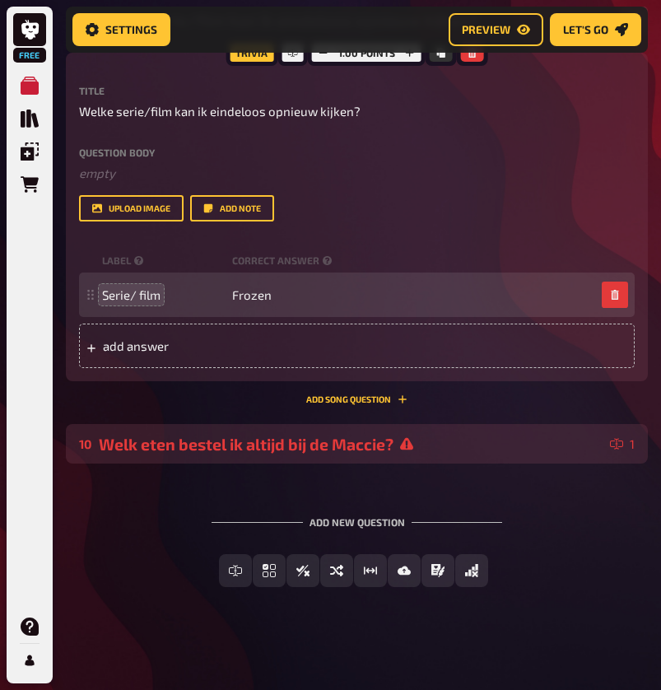
click at [343, 450] on div "Welk eten bestel ik altijd bij de Maccie?" at bounding box center [351, 443] width 504 height 19
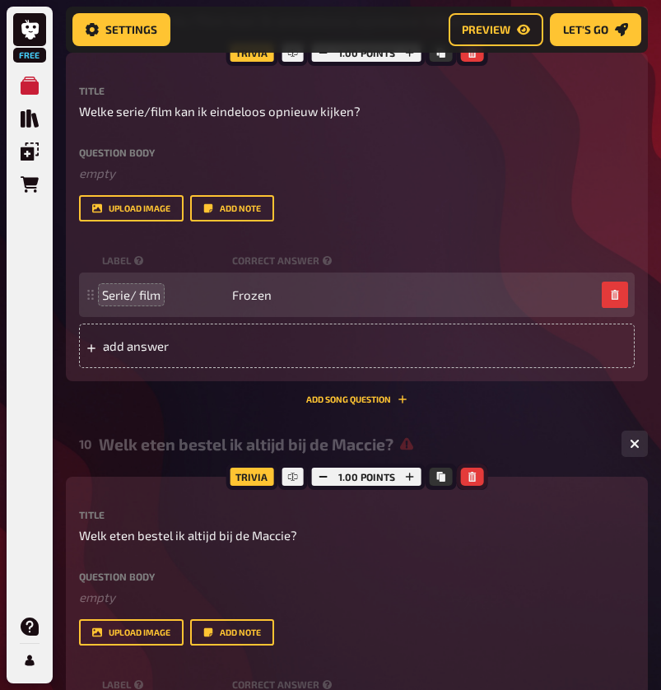
click at [477, 474] on button "button" at bounding box center [472, 476] width 23 height 18
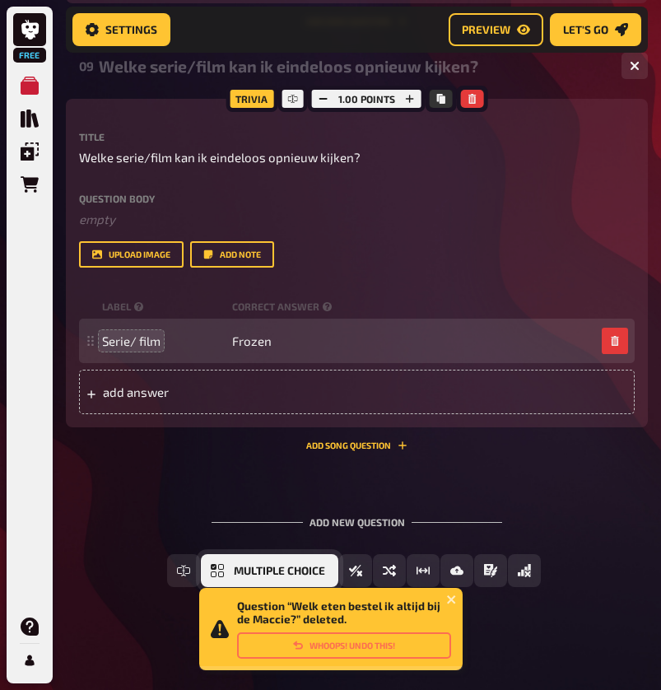
click at [213, 567] on icon "Multiple Choice" at bounding box center [217, 570] width 13 height 13
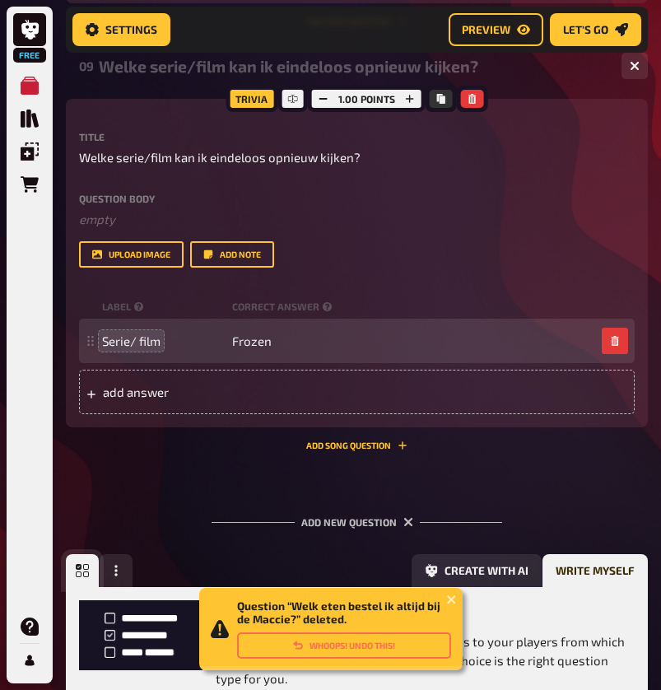
scroll to position [1759, 0]
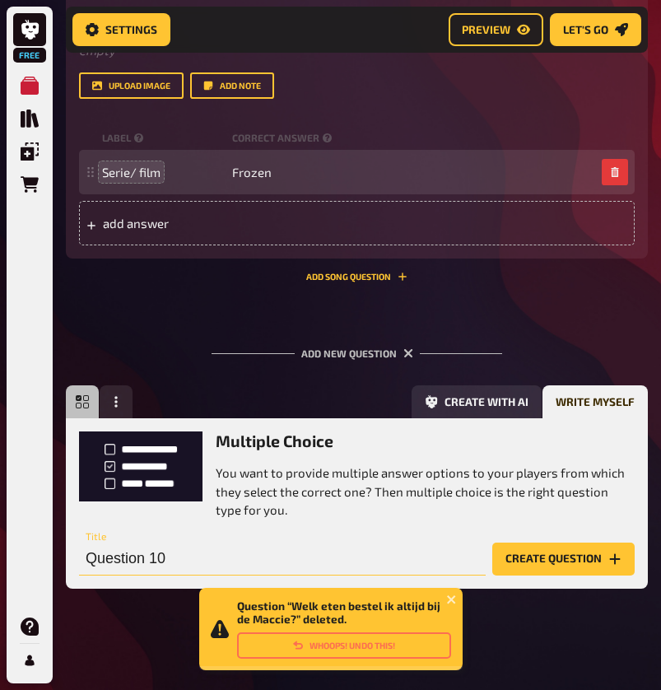
click at [173, 564] on input "Question 10" at bounding box center [282, 558] width 406 height 33
paste input "Welk eten bestel ik altijd bij de Maccie?"
type input "Welk eten bestel ik altijd bij de Maccie?"
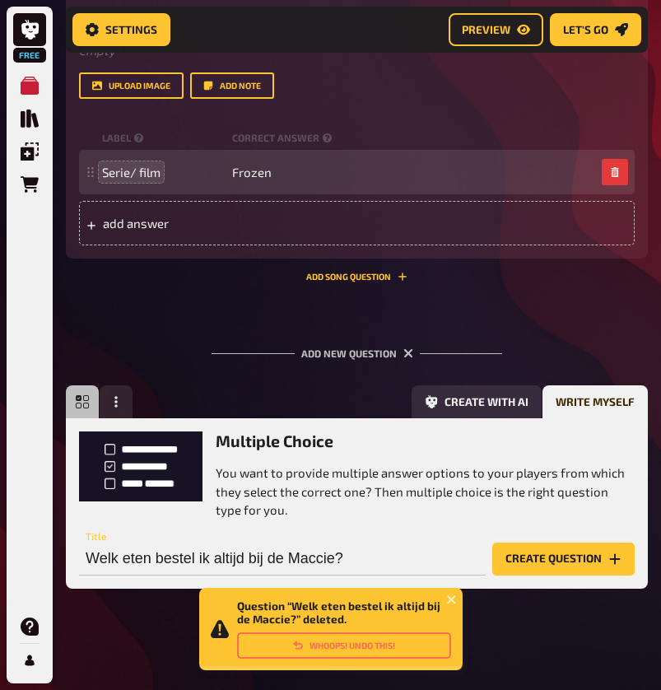
click at [600, 550] on button "Create question" at bounding box center [563, 558] width 142 height 33
